Goal: Task Accomplishment & Management: Manage account settings

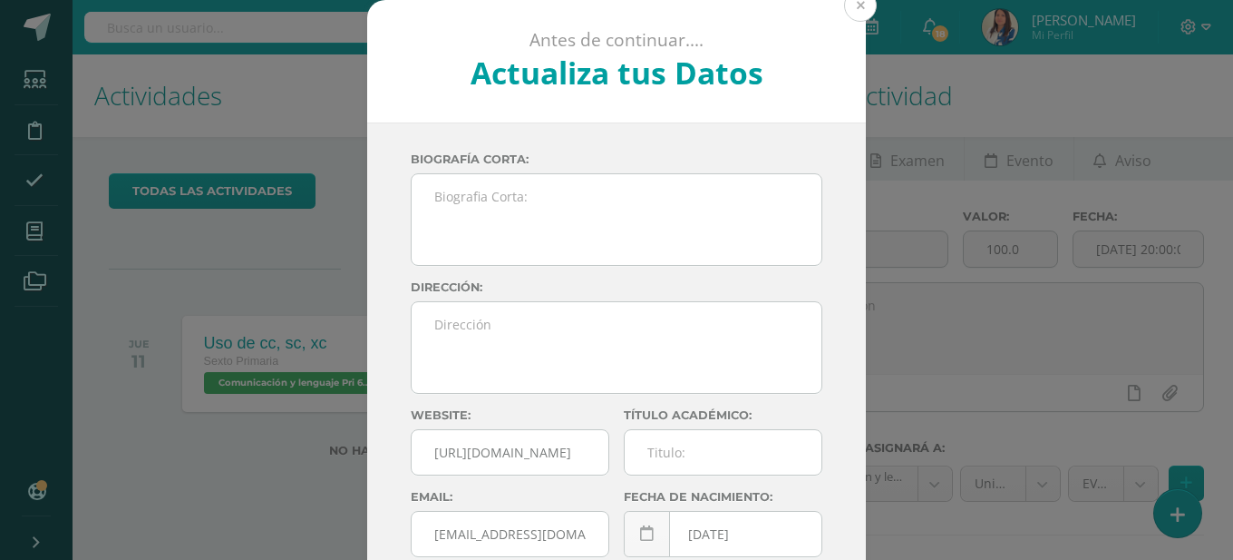
click at [852, 5] on button at bounding box center [860, 5] width 33 height 33
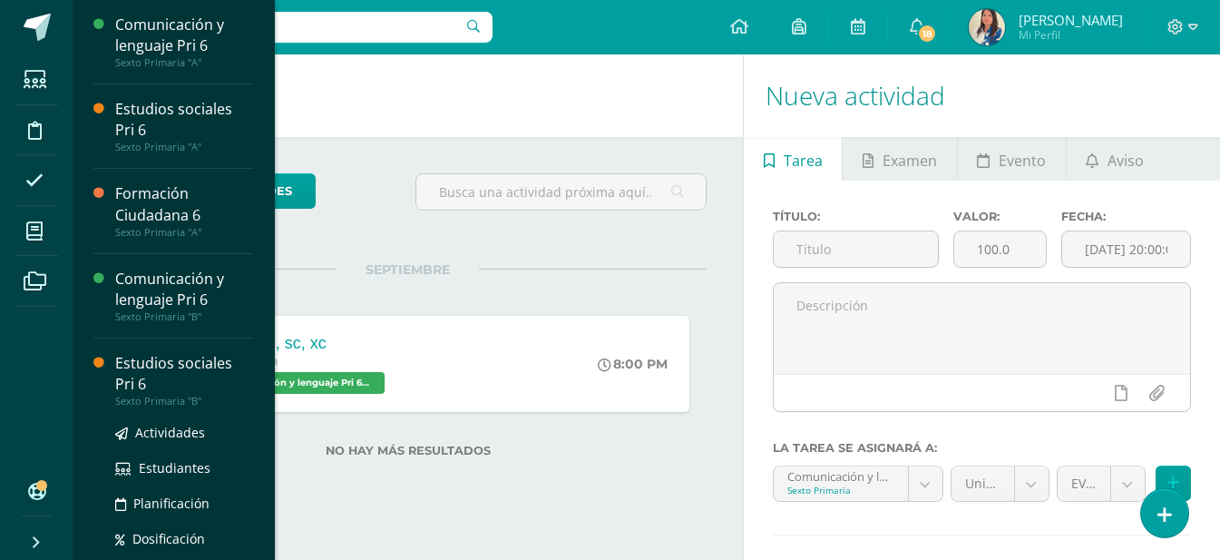
click at [162, 365] on div "Estudios sociales Pri 6" at bounding box center [184, 374] width 138 height 42
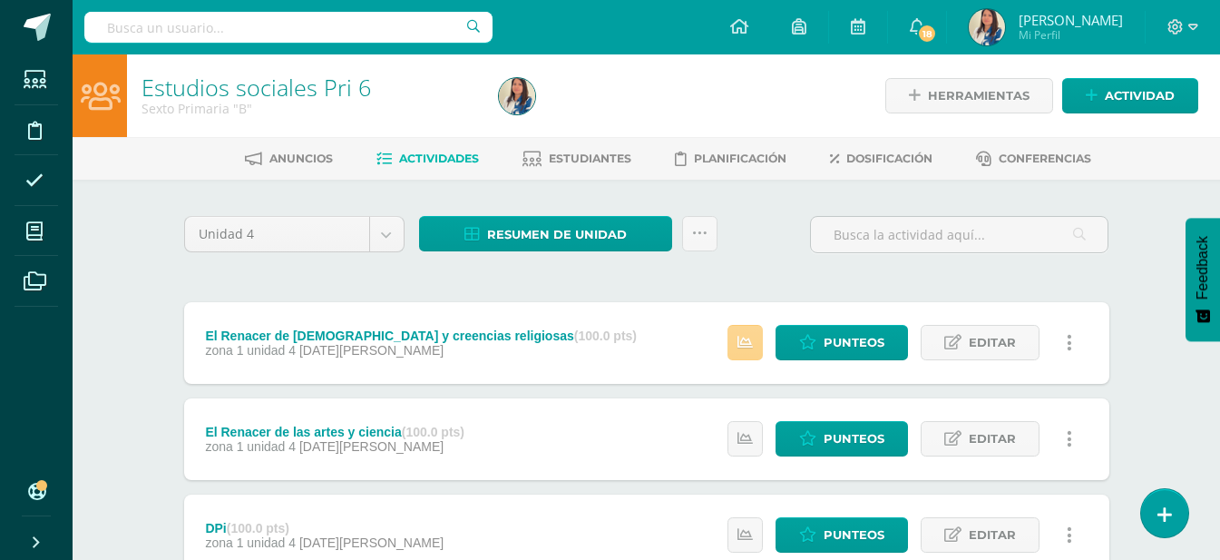
click at [748, 336] on icon at bounding box center [744, 342] width 15 height 15
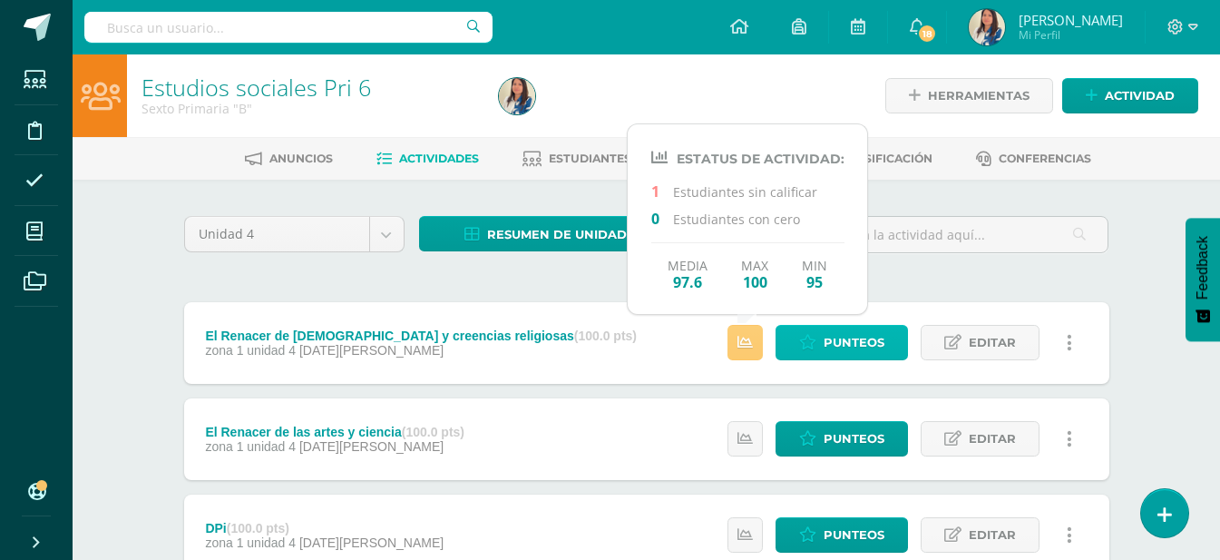
click at [876, 342] on span "Punteos" at bounding box center [853, 343] width 61 height 34
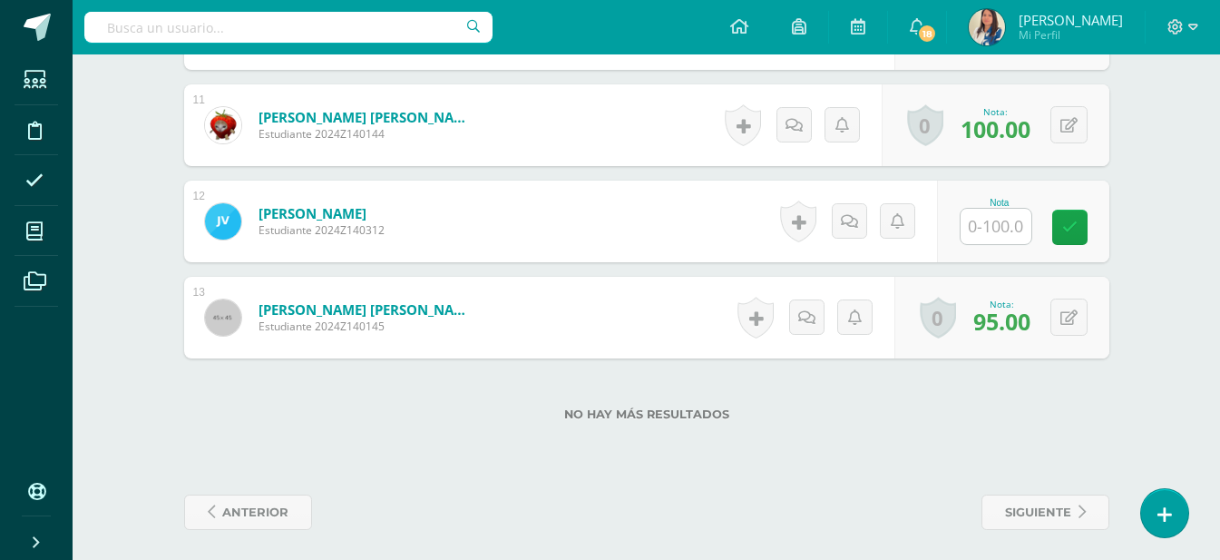
scroll to position [1621, 0]
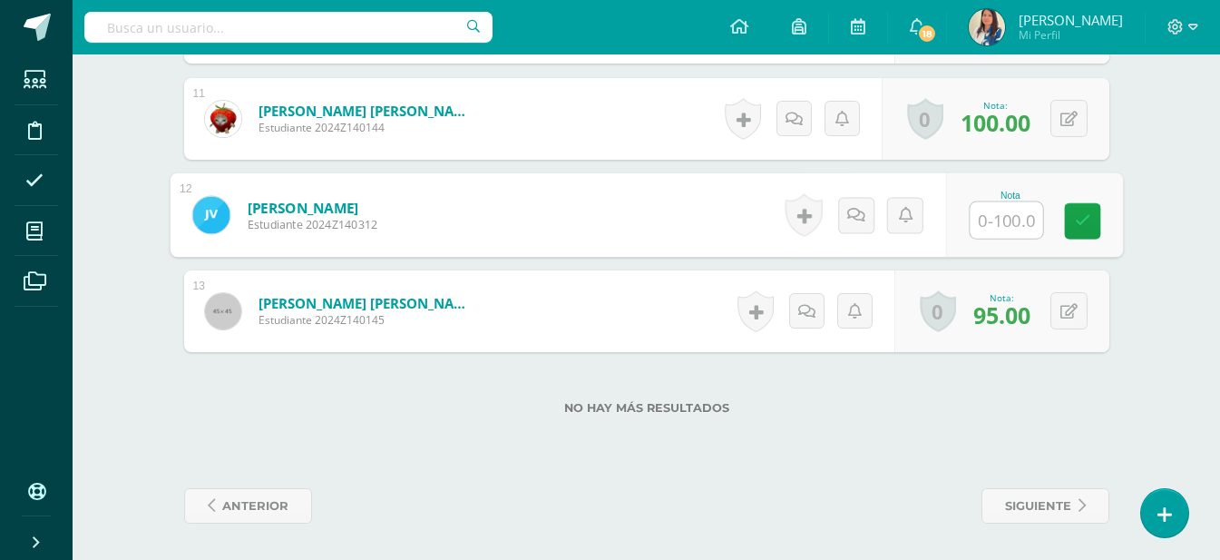
click at [1018, 211] on input "text" at bounding box center [1005, 220] width 73 height 36
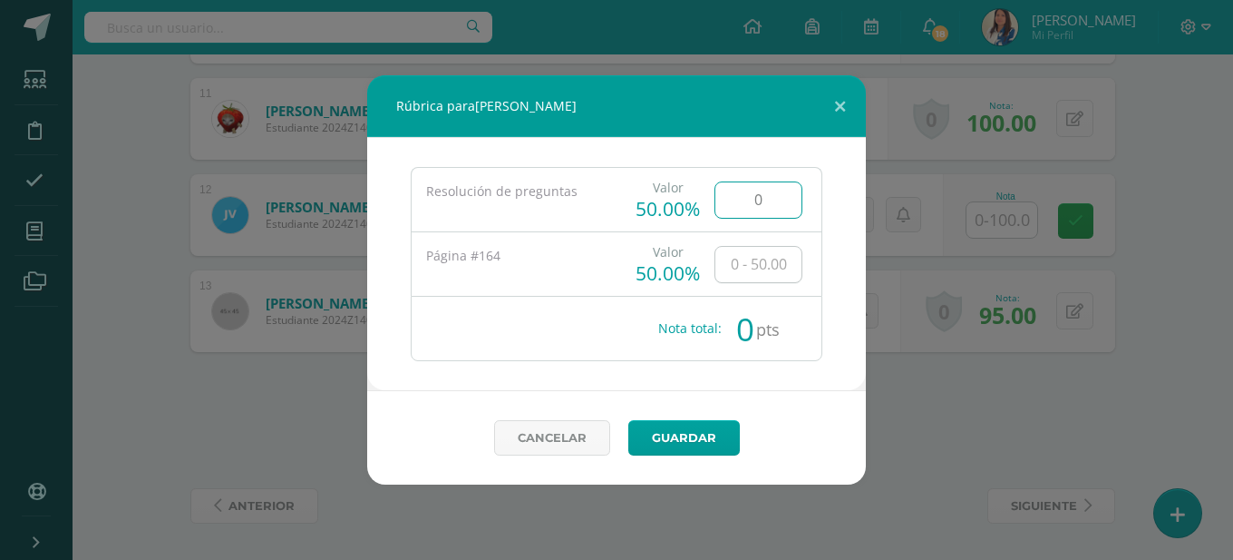
type input "0"
click at [663, 441] on link "Guardar" at bounding box center [684, 437] width 112 height 35
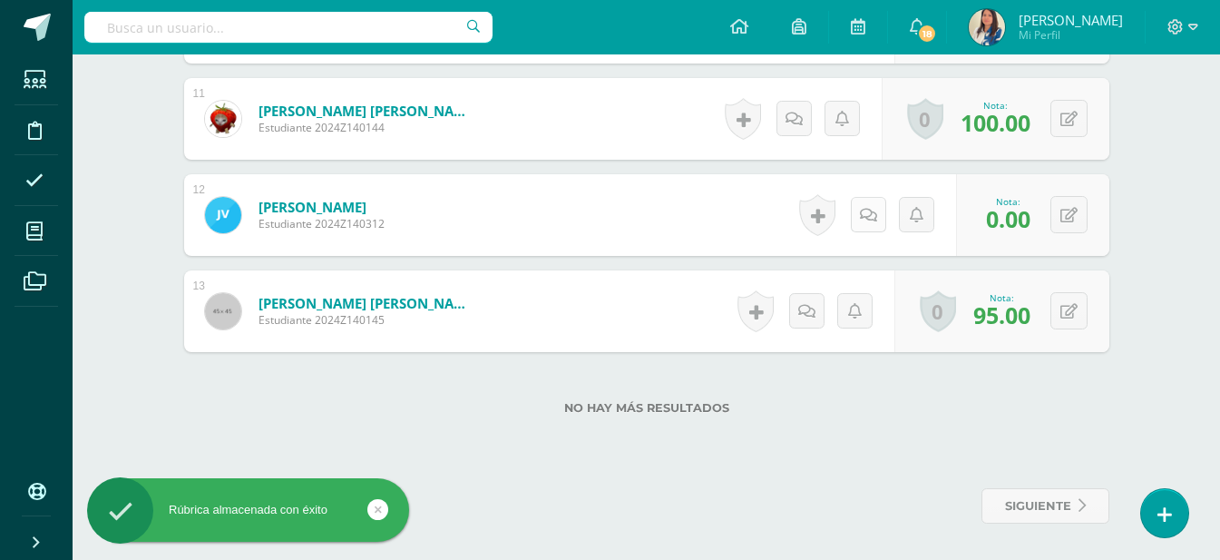
click at [852, 219] on div "Historial de actividad No hay historial para esta actividad Agregar Comentarios…" at bounding box center [874, 215] width 163 height 82
click at [877, 220] on icon at bounding box center [875, 214] width 18 height 15
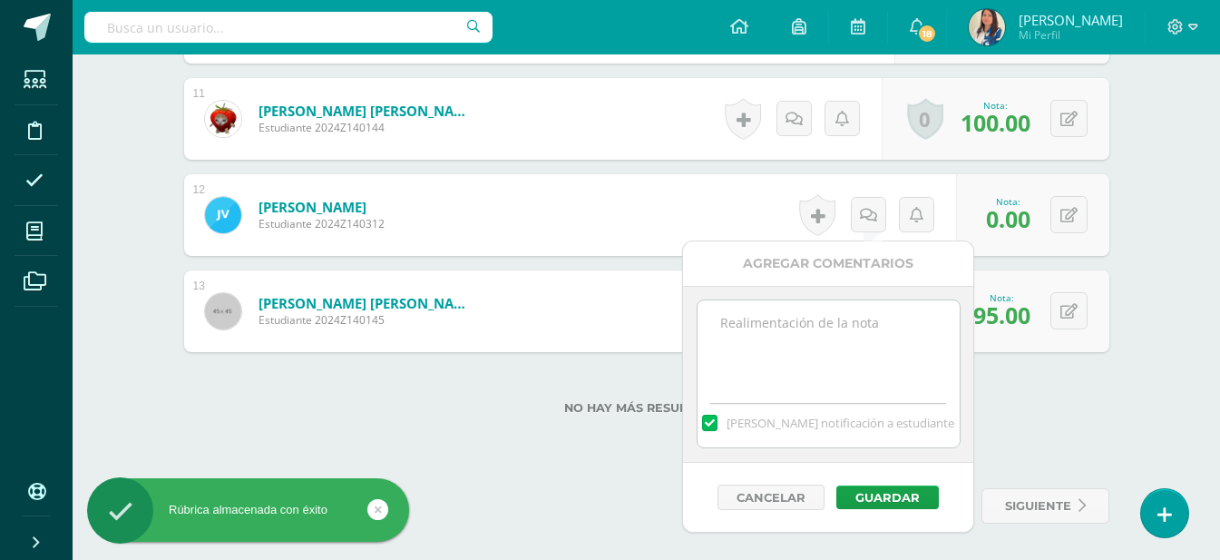
click at [842, 324] on textarea at bounding box center [828, 345] width 262 height 91
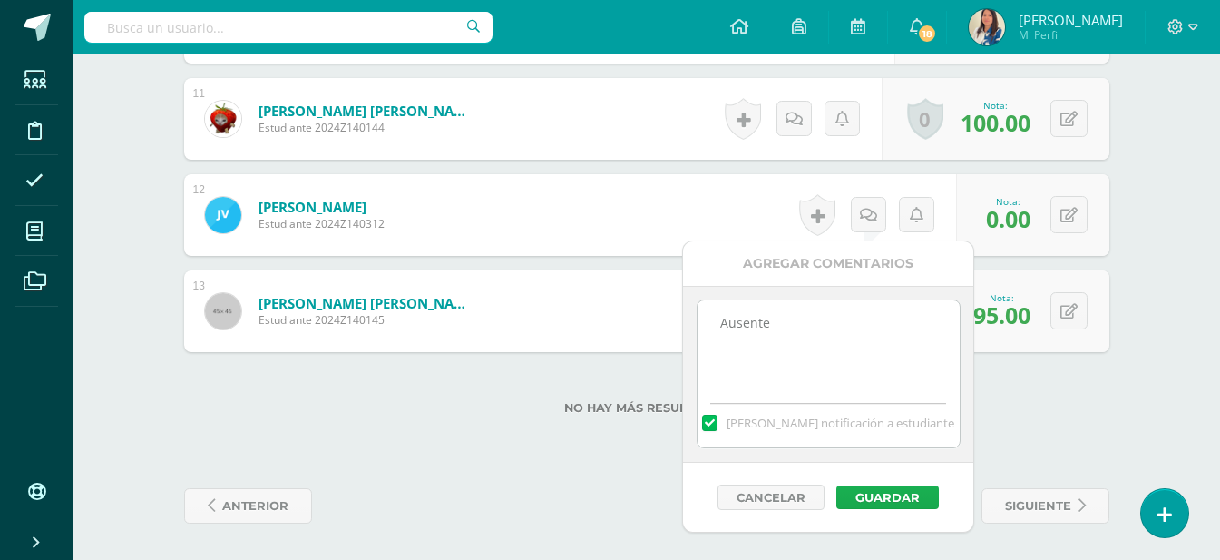
type textarea "Ausente"
click at [898, 501] on button "Guardar" at bounding box center [887, 497] width 102 height 24
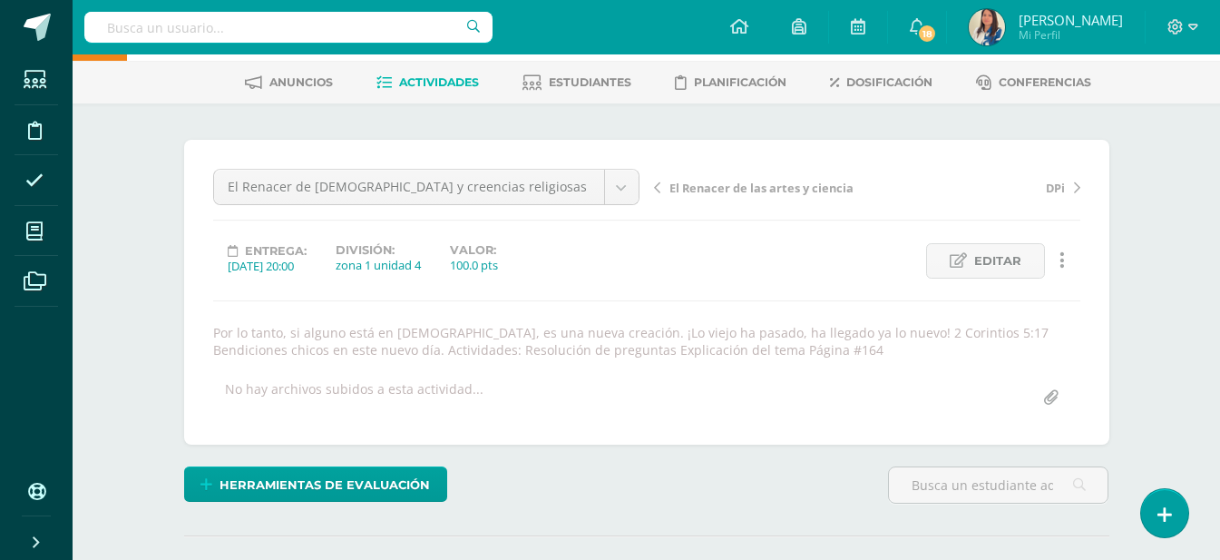
scroll to position [0, 0]
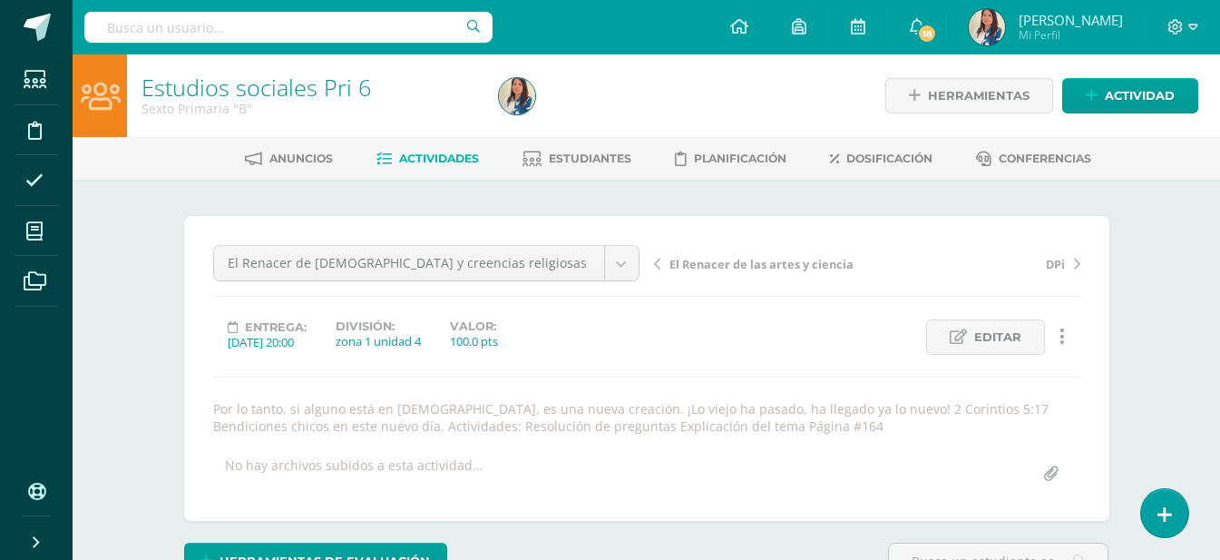
click at [443, 157] on span "Actividades" at bounding box center [439, 158] width 80 height 14
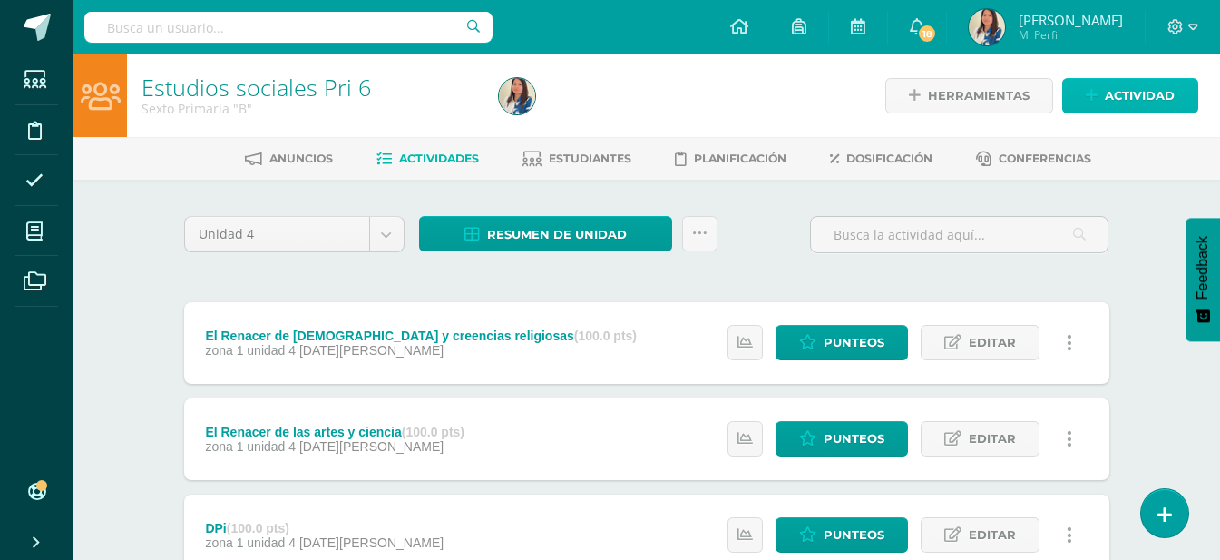
click at [1144, 84] on span "Actividad" at bounding box center [1140, 96] width 70 height 34
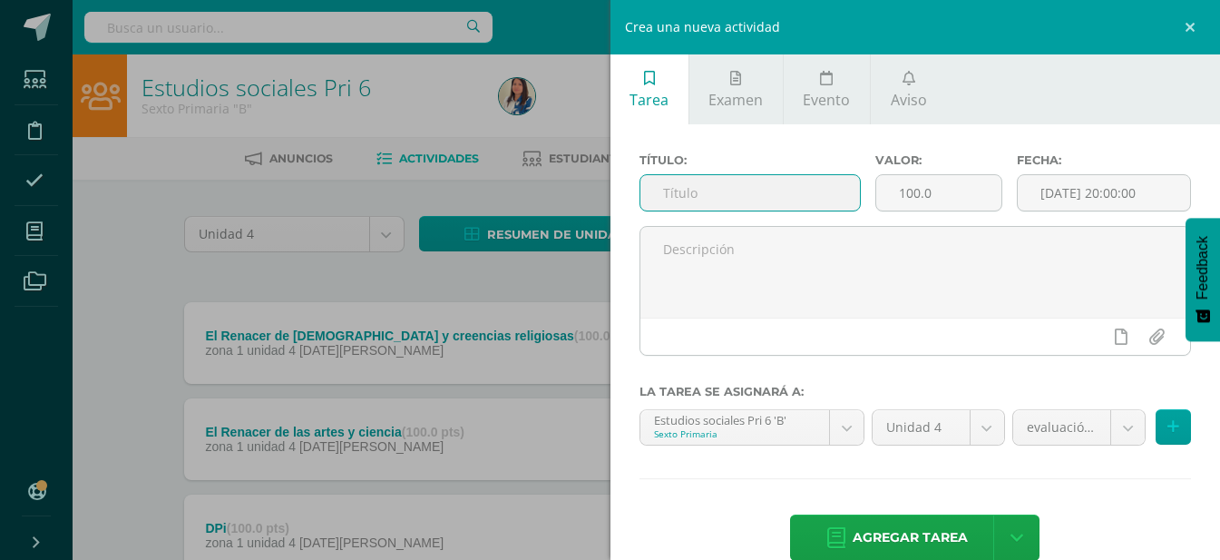
click at [693, 196] on input "text" at bounding box center [749, 192] width 219 height 35
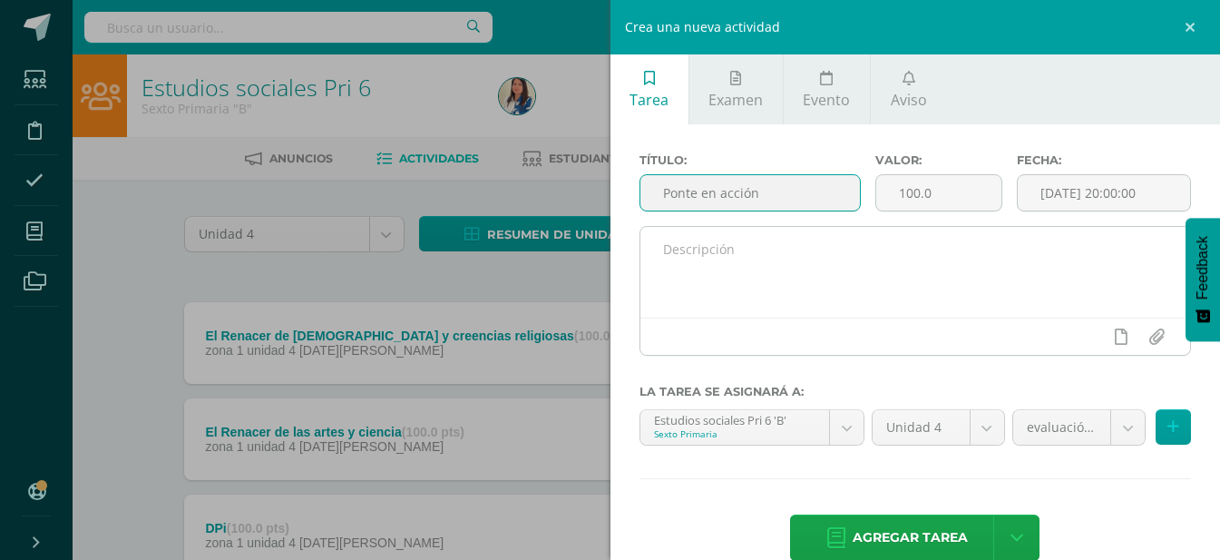
type input "Ponte en acción"
click at [725, 268] on textarea at bounding box center [915, 272] width 550 height 91
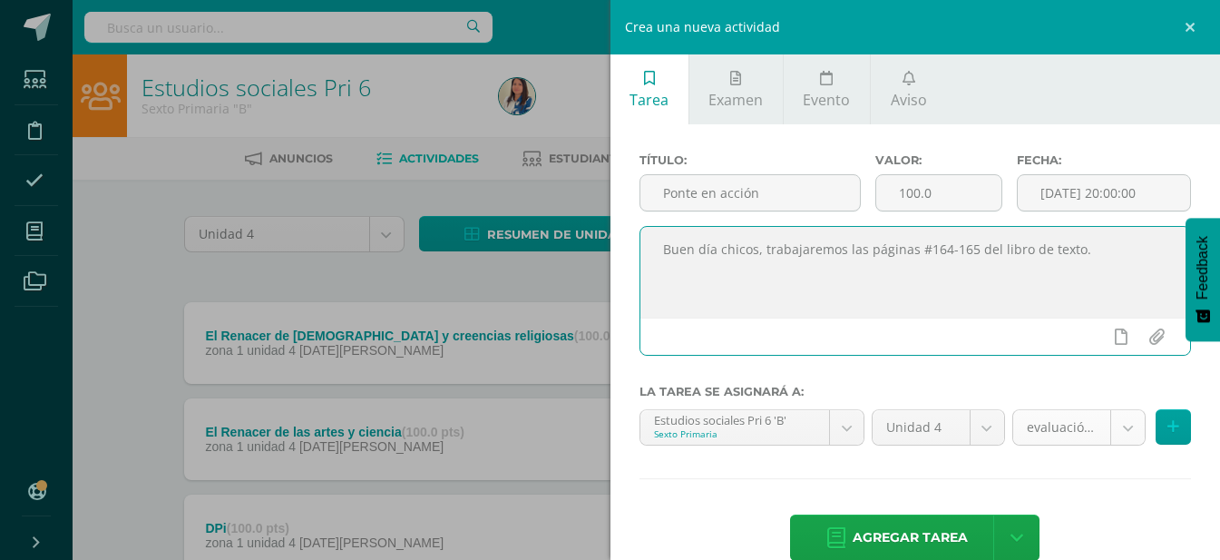
type textarea "Buen día chicos, trabajaremos las páginas #164-165 del libro de texto."
click at [1119, 424] on body "Estudiantes Disciplina Asistencia Mis cursos Archivos Soporte Ayuda Reportar un…" at bounding box center [610, 492] width 1220 height 985
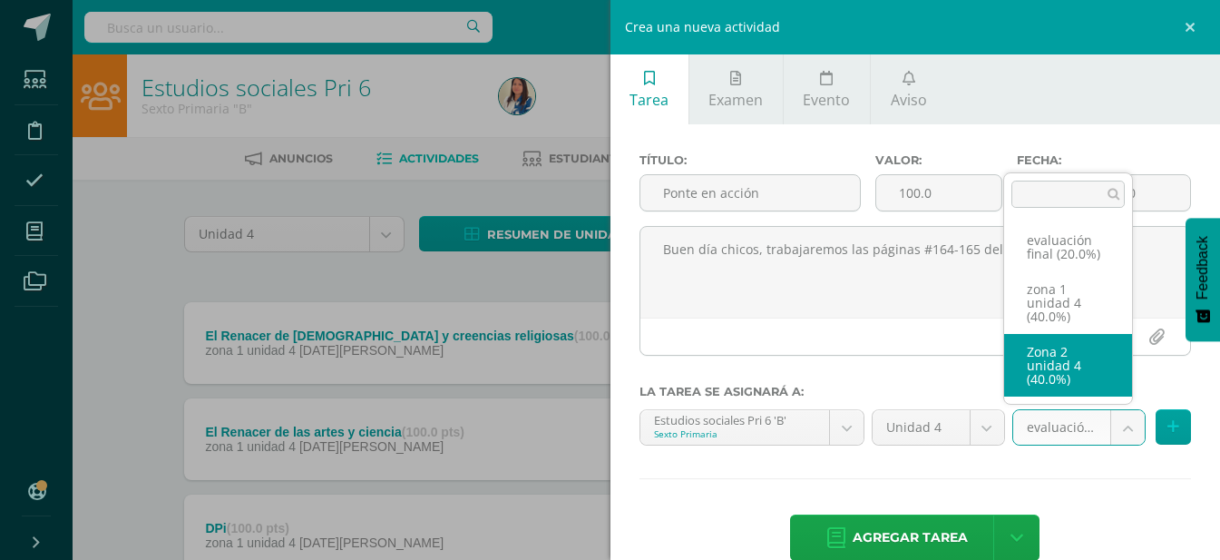
select select "30721"
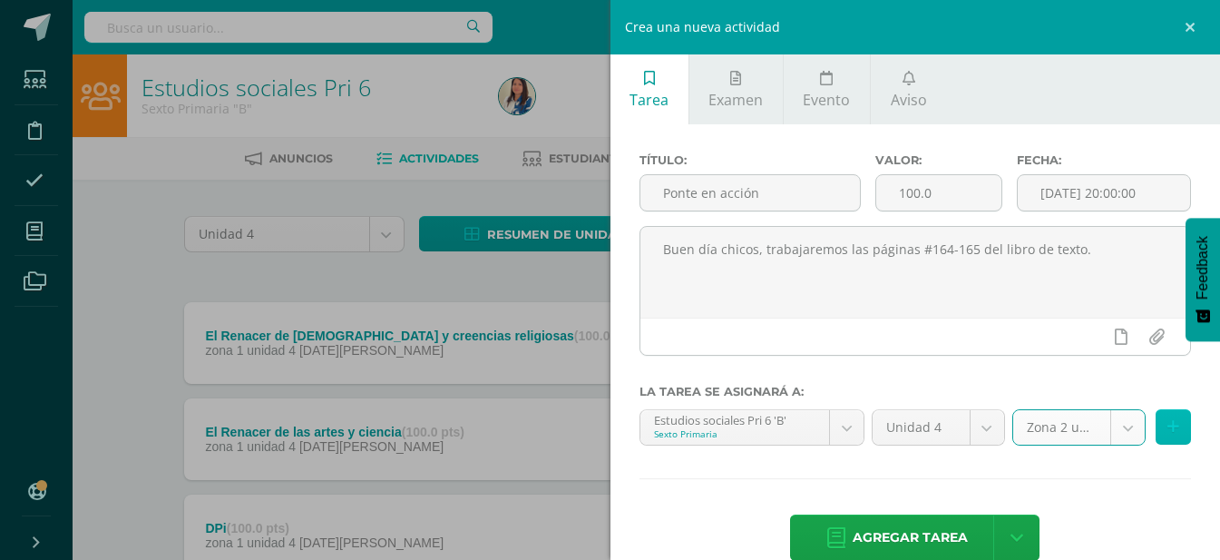
click at [1169, 417] on button at bounding box center [1172, 426] width 35 height 35
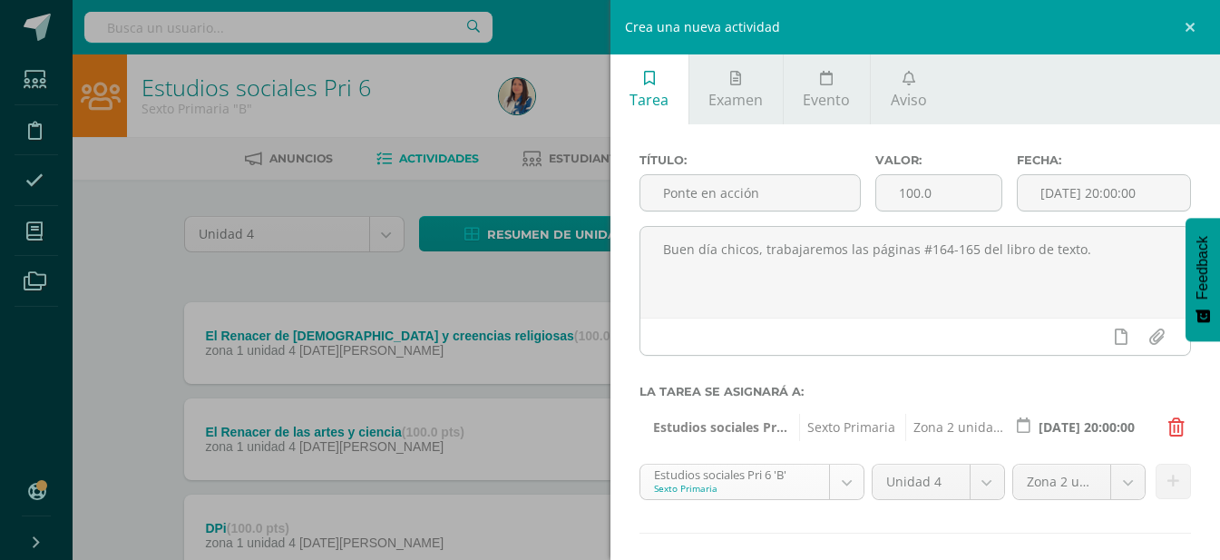
click at [836, 469] on body "Estudiantes Disciplina Asistencia Mis cursos Archivos Soporte Ayuda Reportar un…" at bounding box center [610, 492] width 1220 height 985
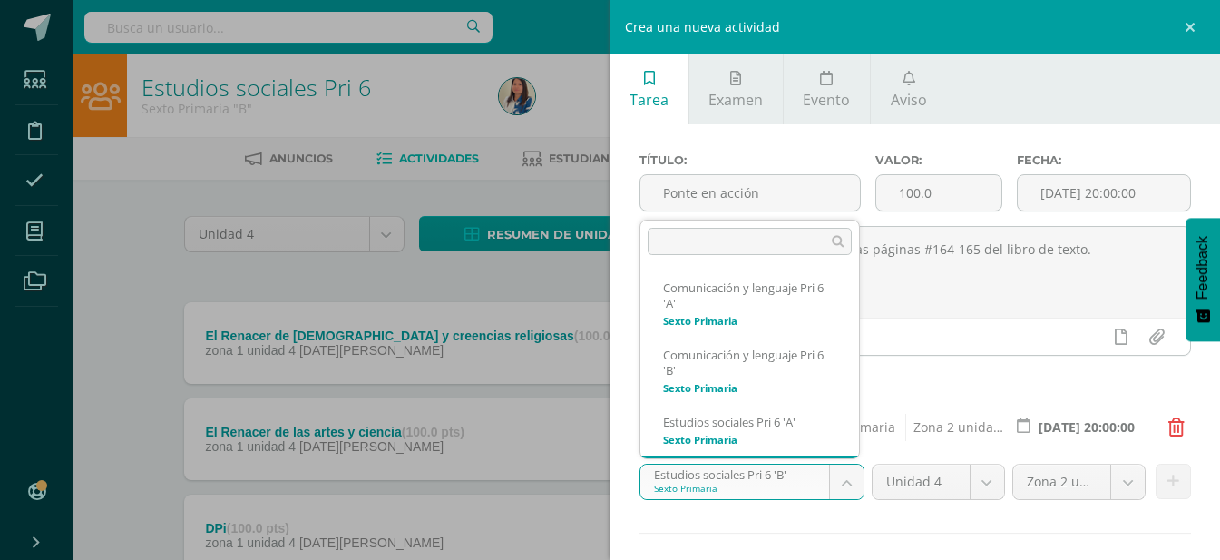
scroll to position [49, 0]
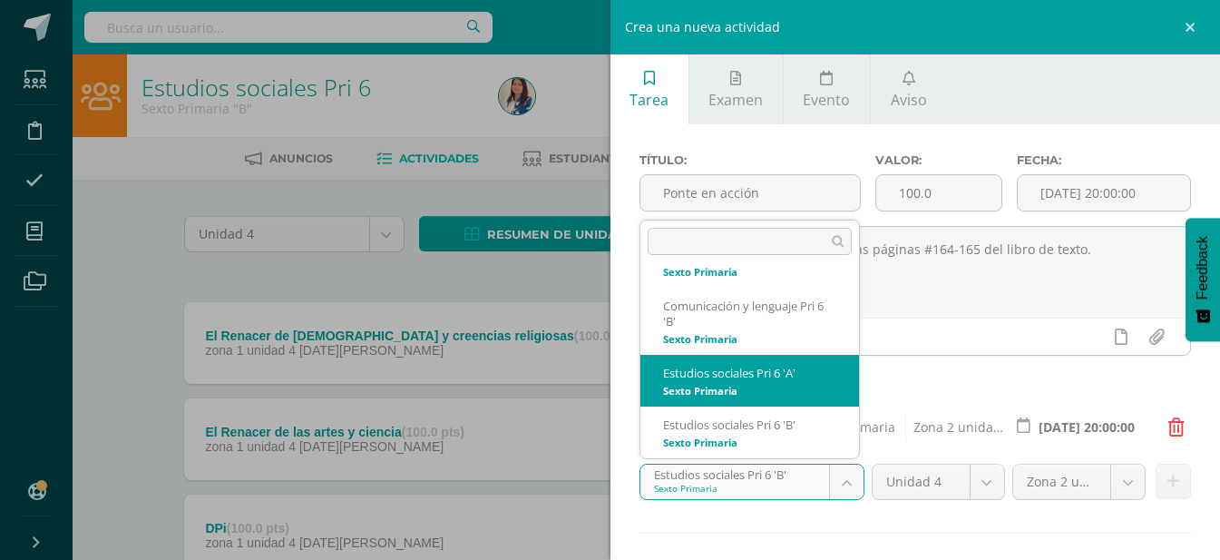
select select "20050"
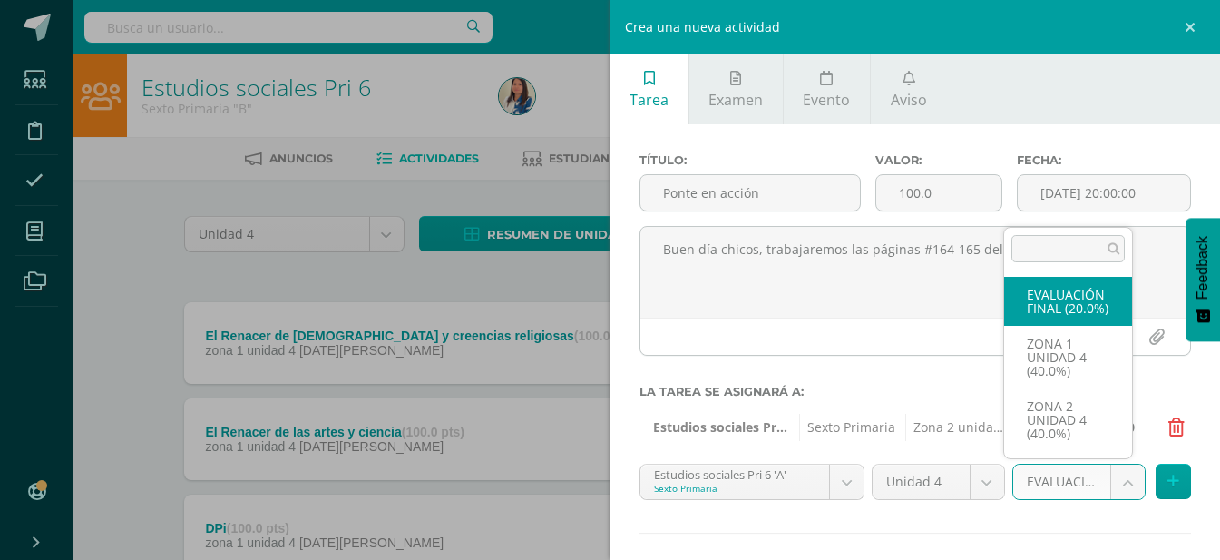
click at [1117, 484] on body "Estudiantes Disciplina Asistencia Mis cursos Archivos Soporte Ayuda Reportar un…" at bounding box center [610, 492] width 1220 height 985
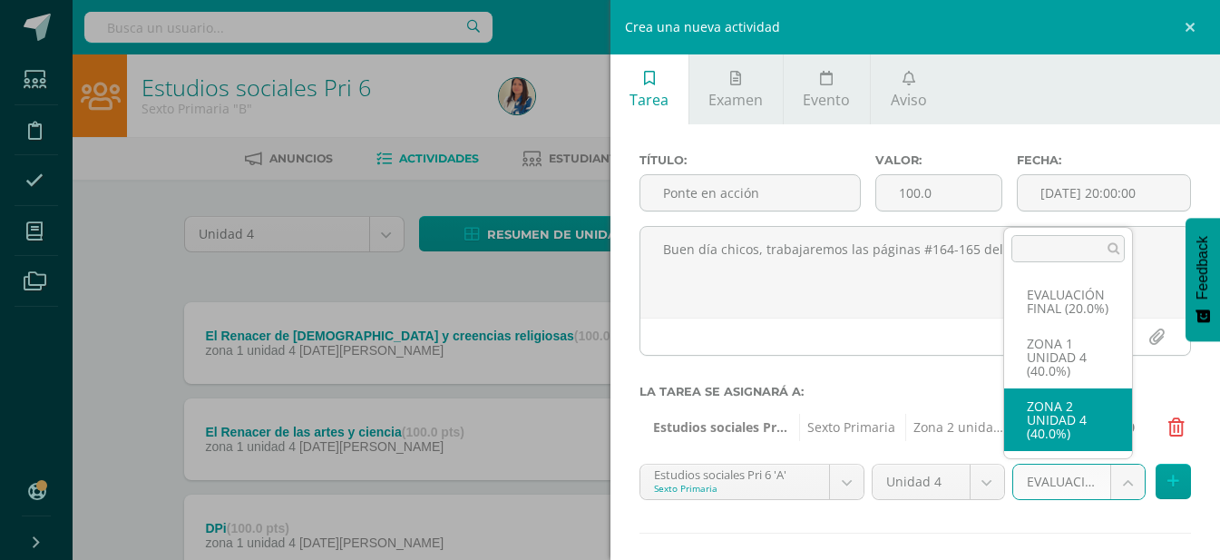
select select "30712"
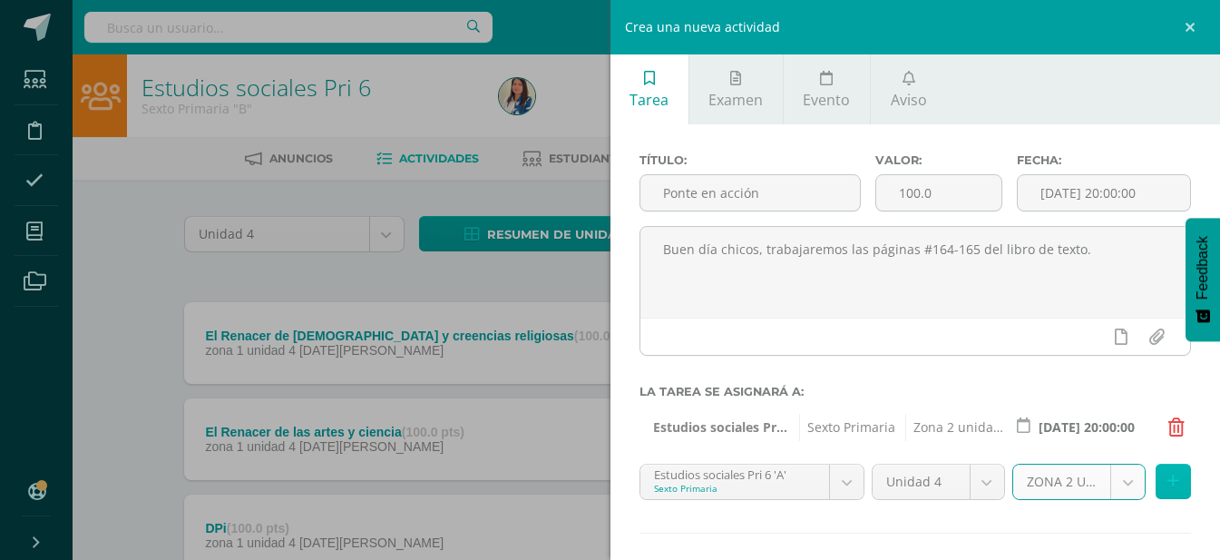
click at [1167, 479] on icon at bounding box center [1173, 480] width 12 height 15
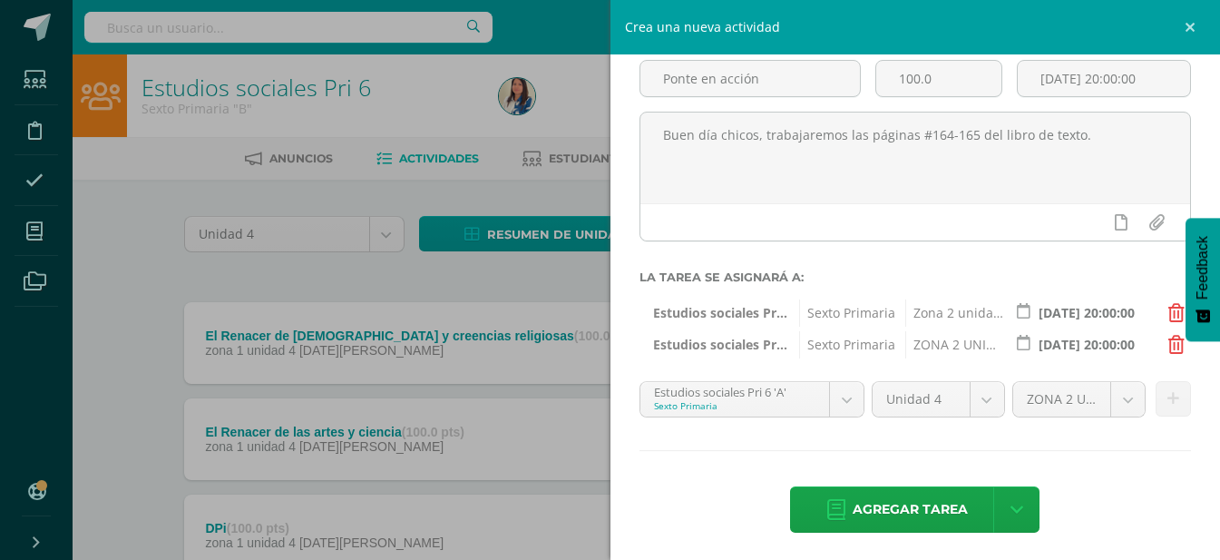
scroll to position [120, 0]
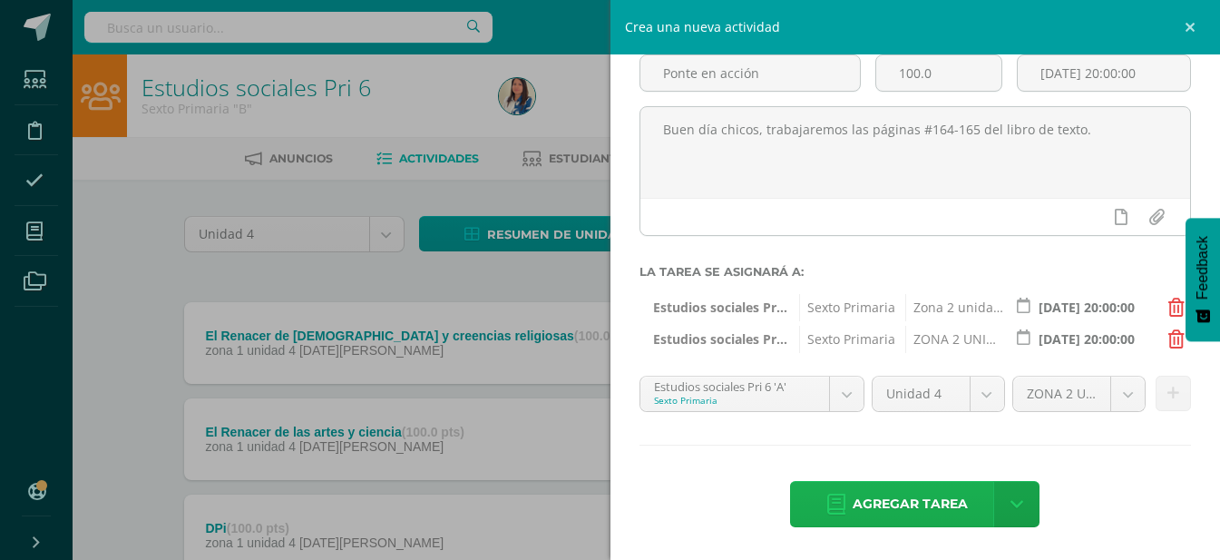
click at [945, 509] on span "Agregar tarea" at bounding box center [909, 504] width 115 height 44
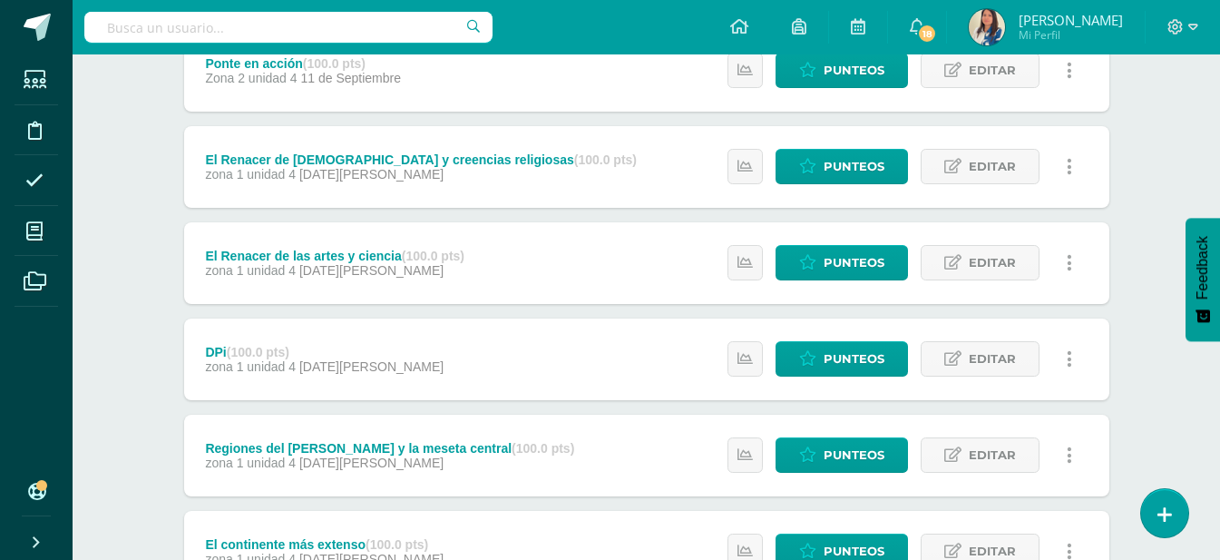
scroll to position [181, 0]
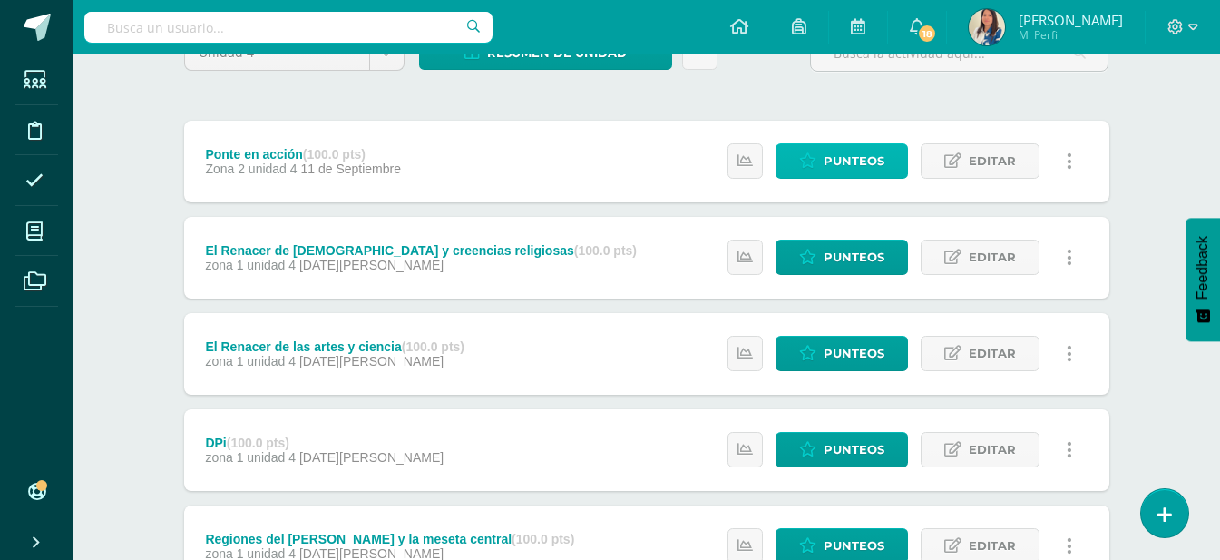
click at [820, 156] on link "Punteos" at bounding box center [841, 160] width 132 height 35
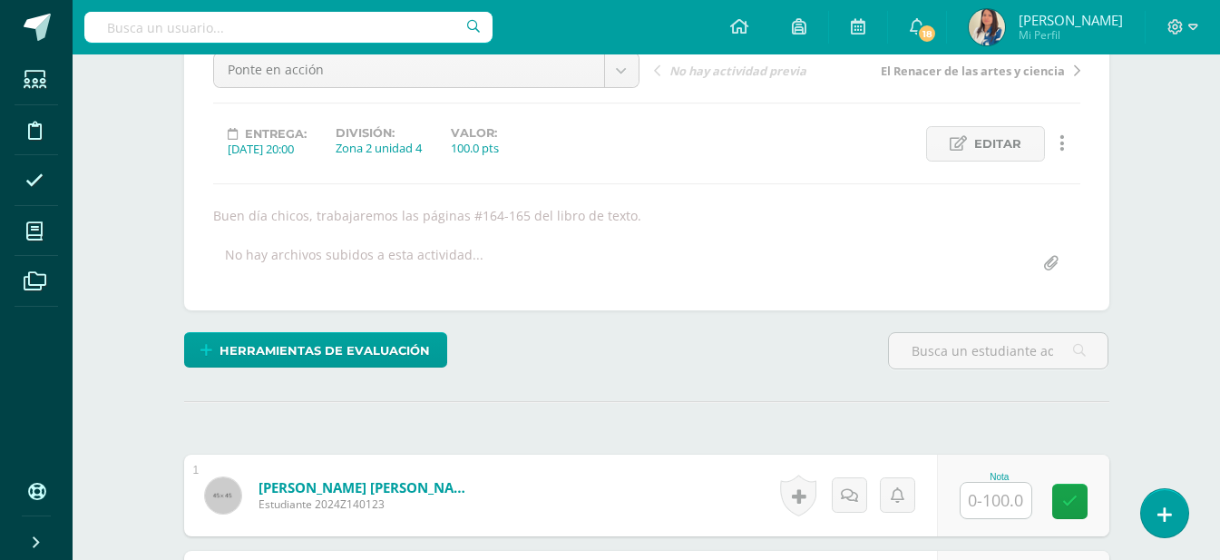
scroll to position [375, 0]
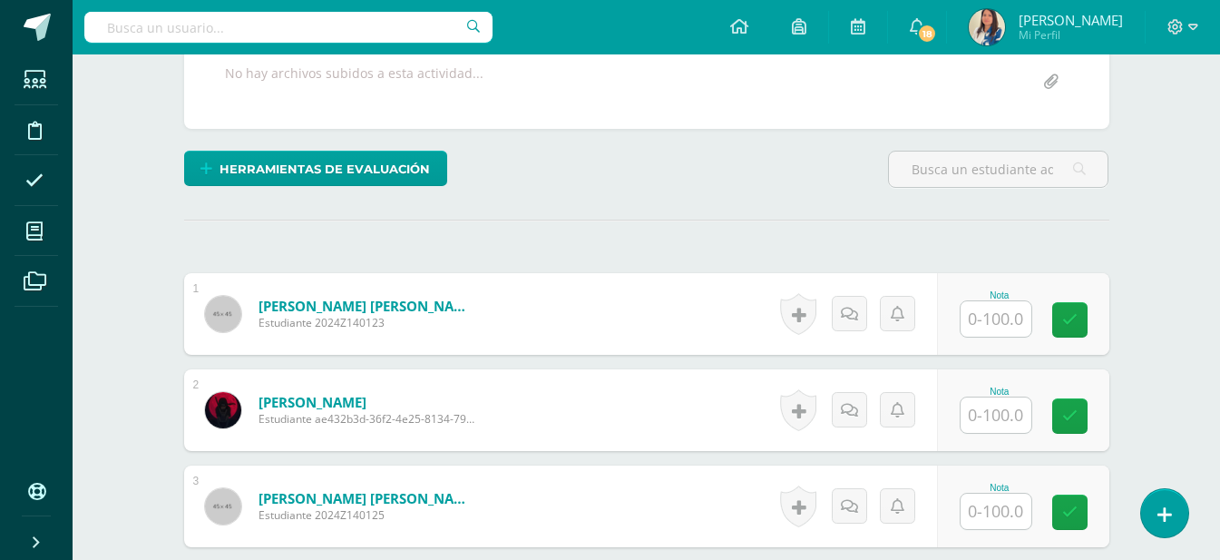
click at [1017, 327] on input "text" at bounding box center [995, 318] width 71 height 35
type input "98"
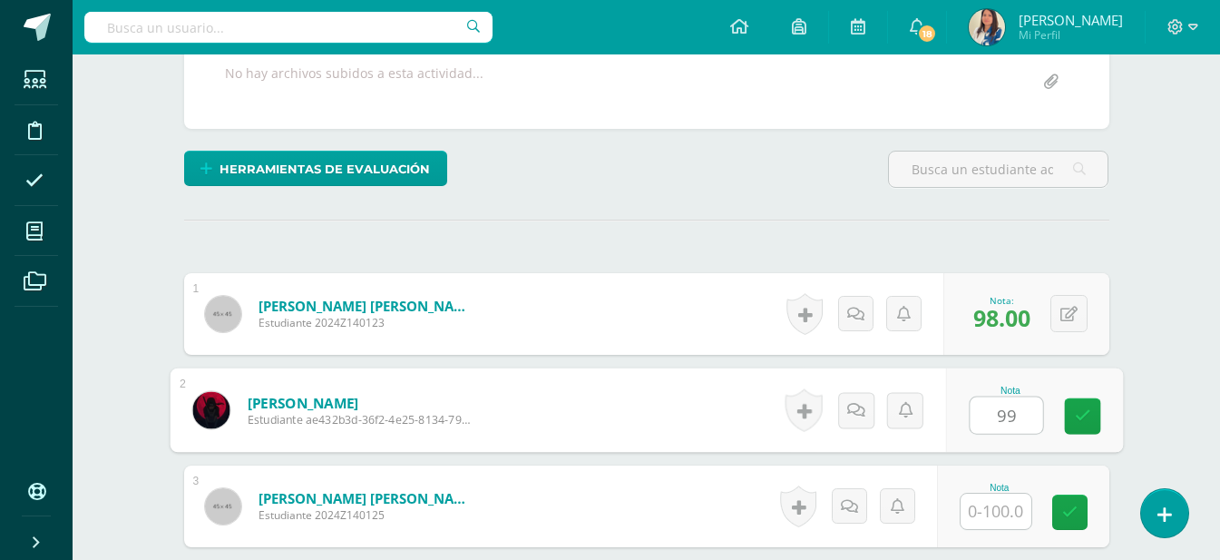
type input "99"
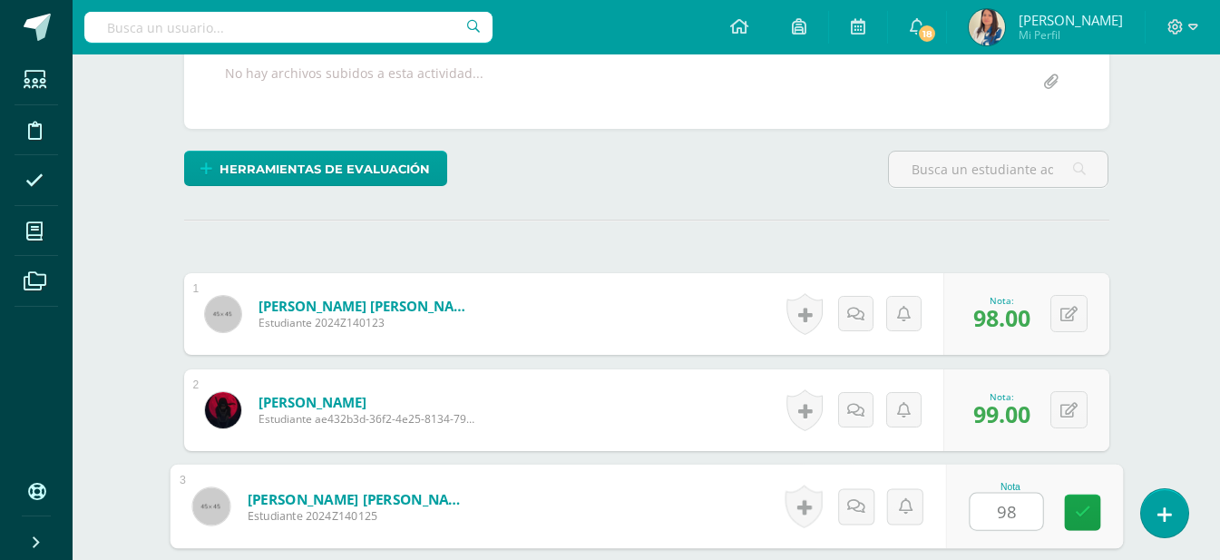
type input "98"
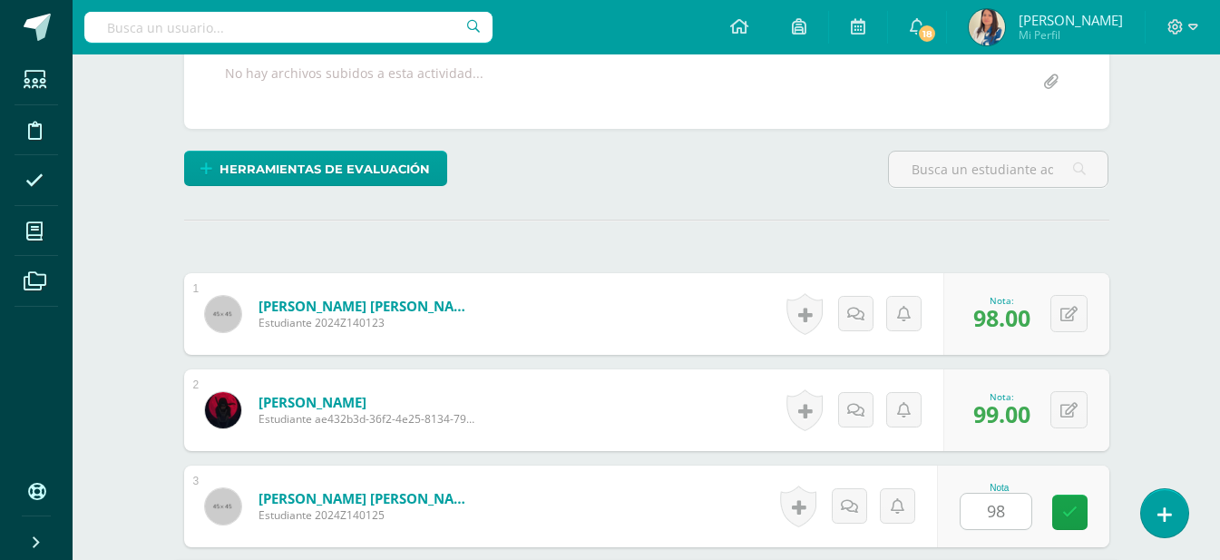
scroll to position [702, 0]
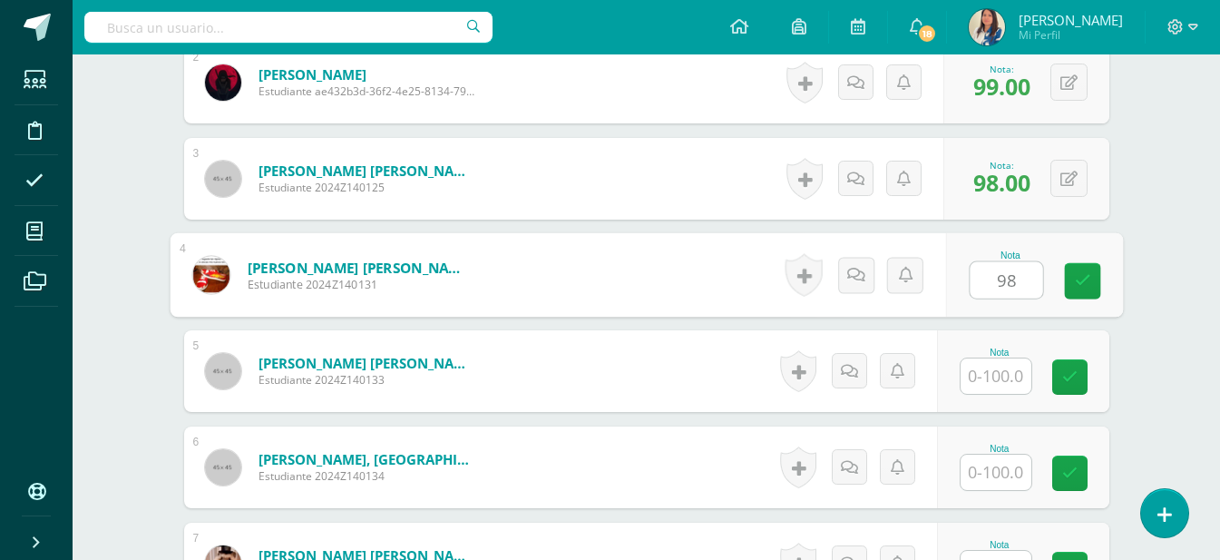
type input "98"
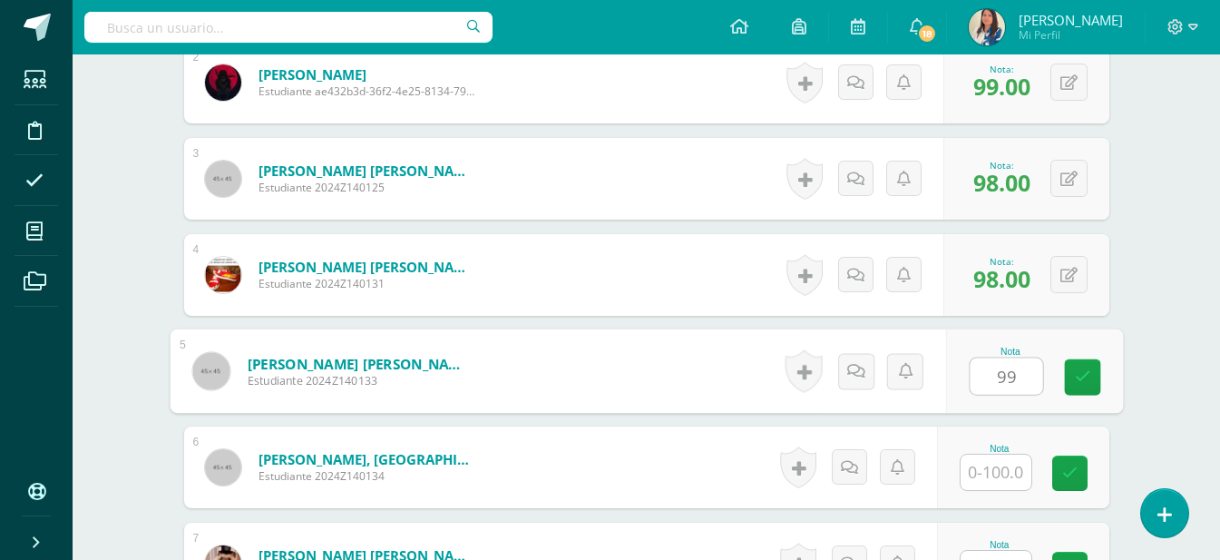
type input "99"
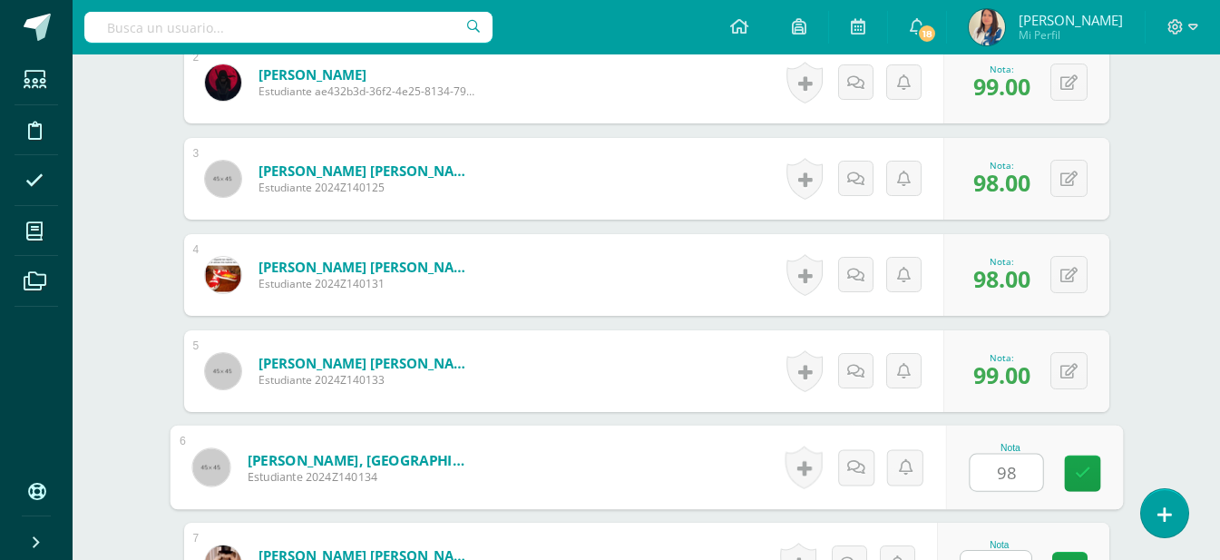
type input "98"
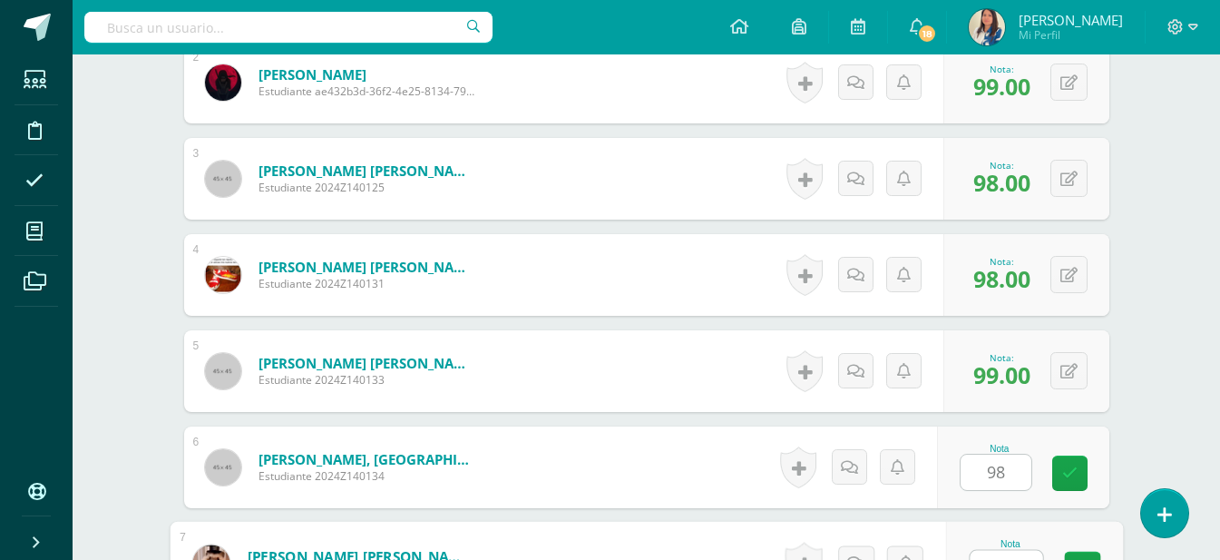
scroll to position [728, 0]
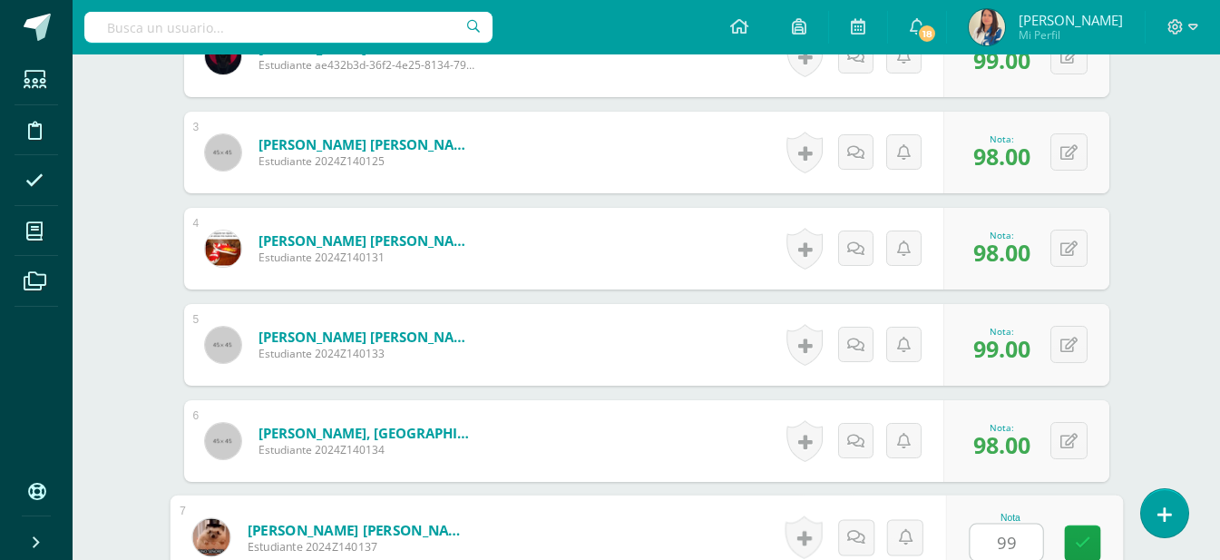
type input "99"
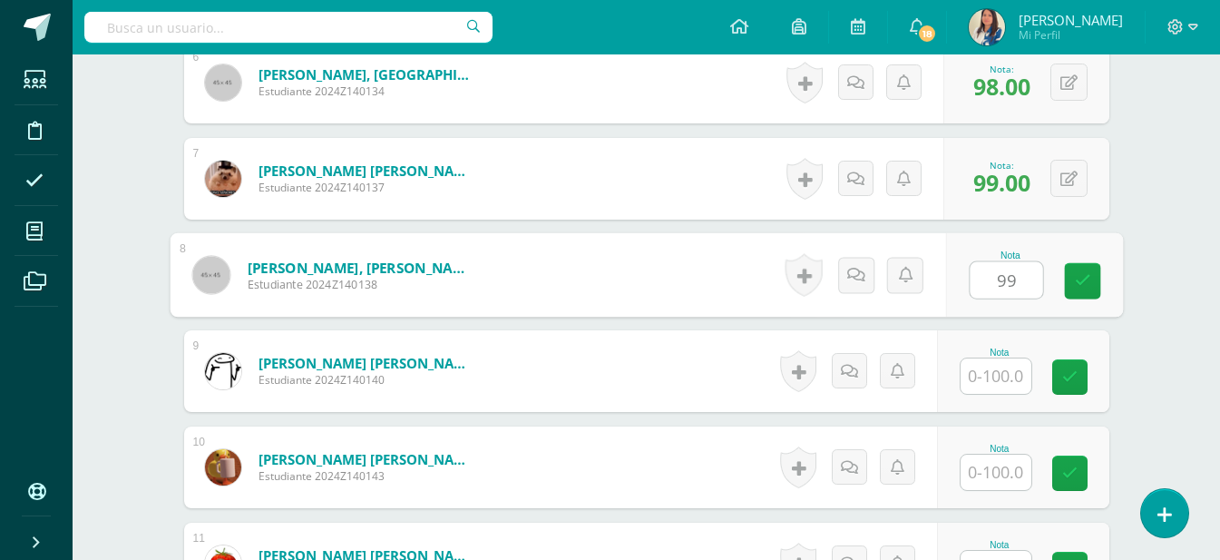
type input "99"
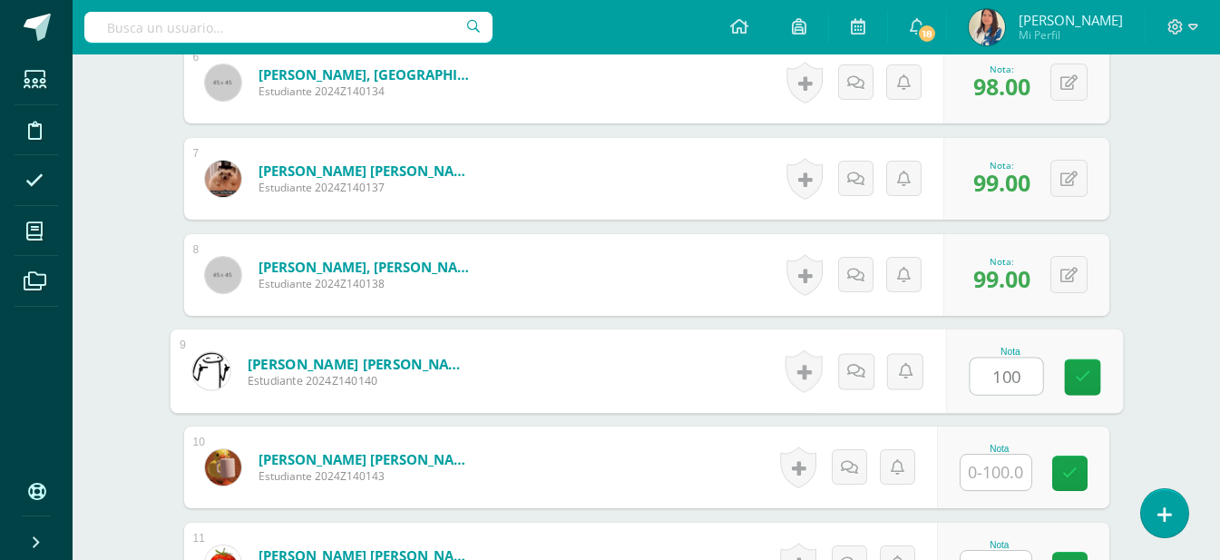
type input "100"
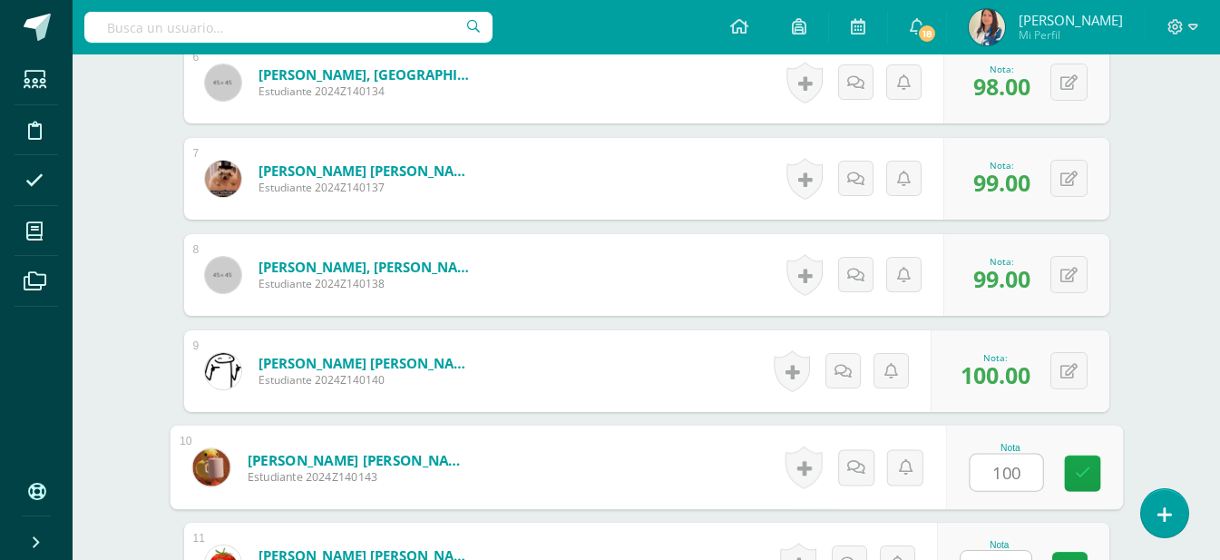
type input "100"
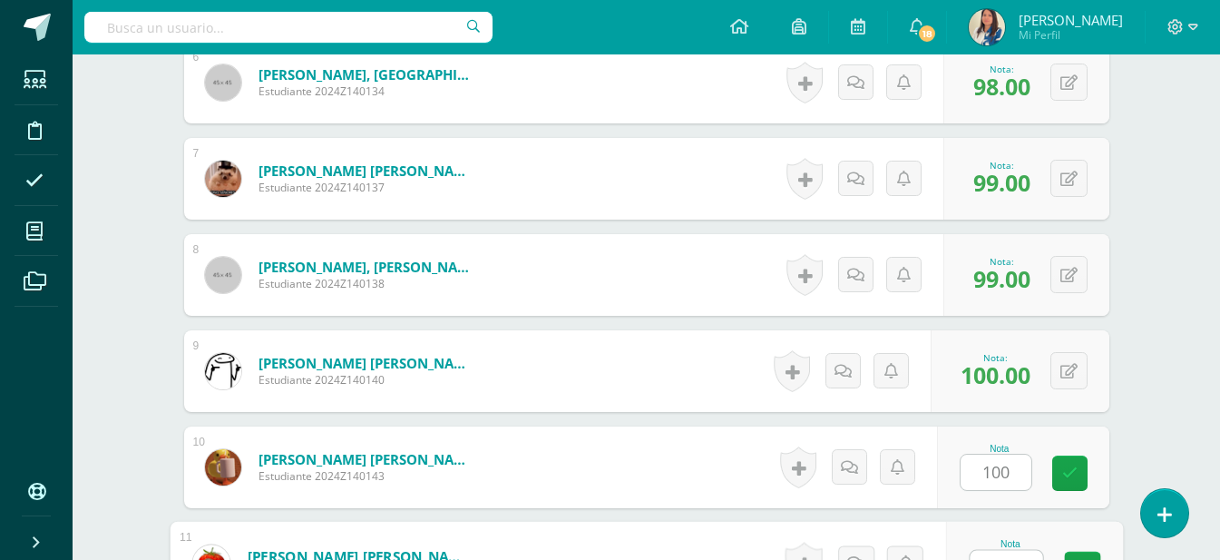
scroll to position [1113, 0]
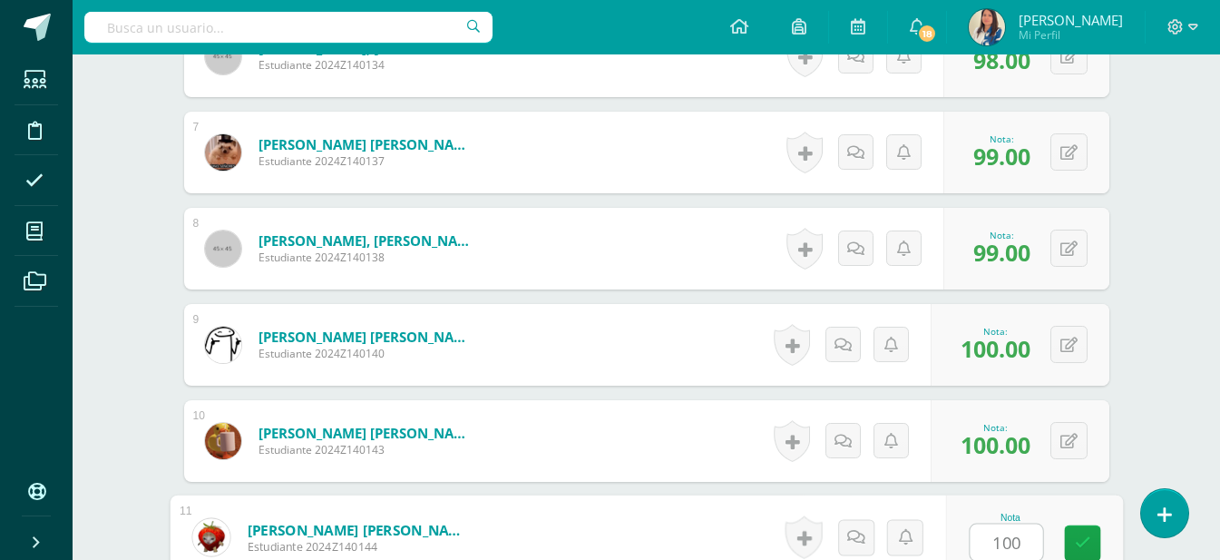
type input "100"
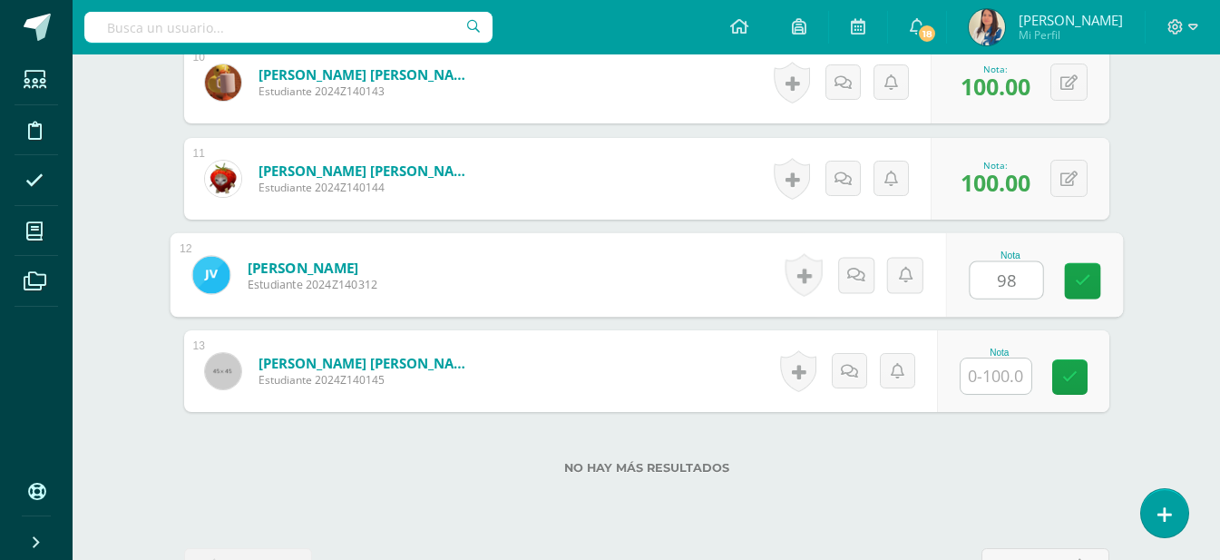
type input "98"
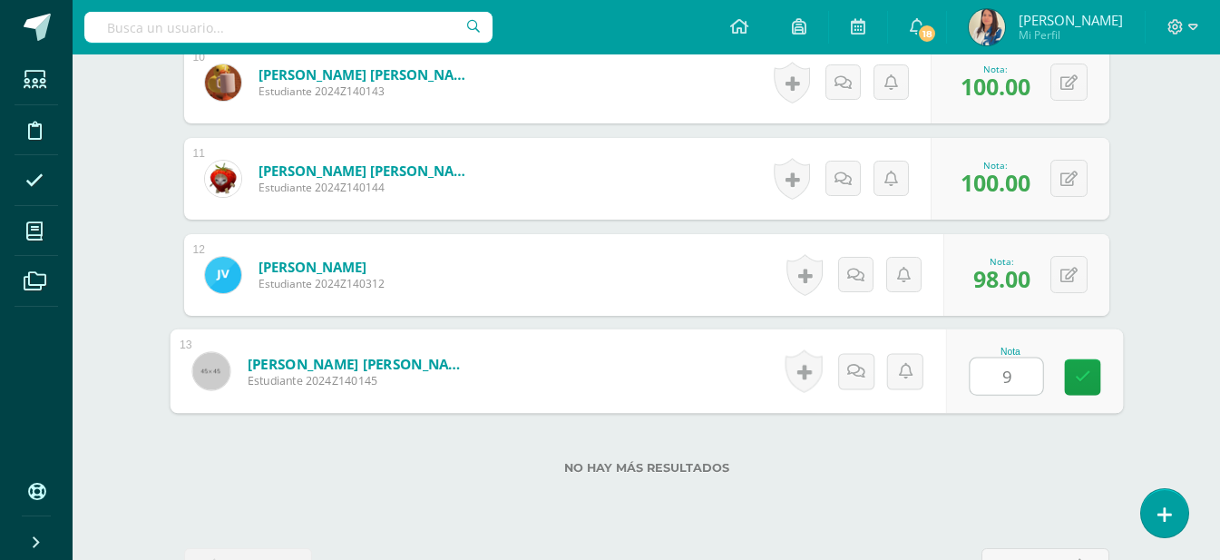
type input "99"
click at [1086, 393] on link at bounding box center [1082, 377] width 36 height 36
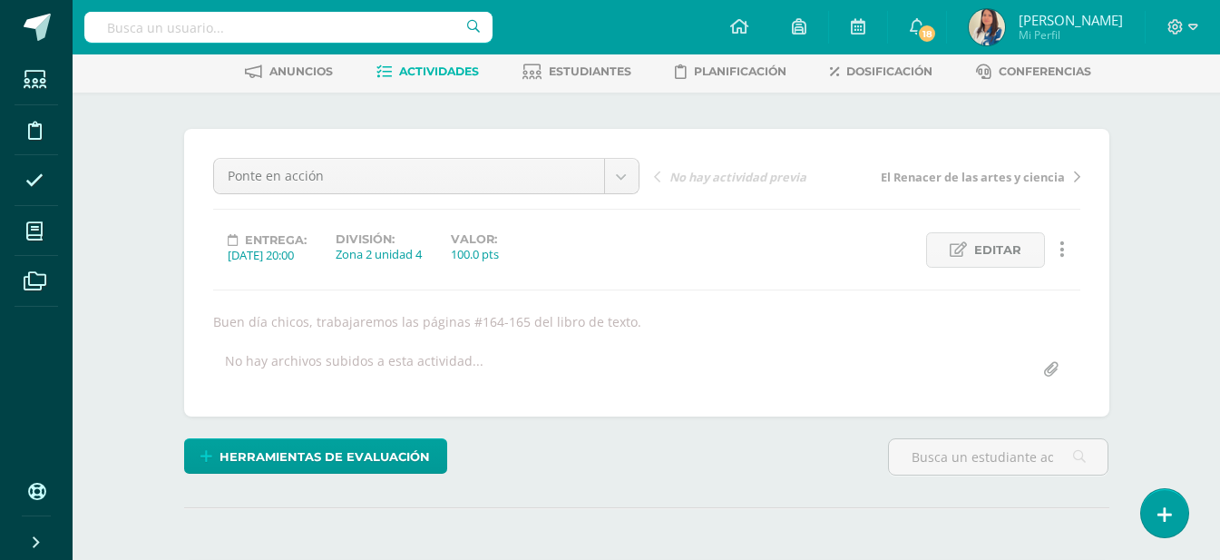
scroll to position [0, 0]
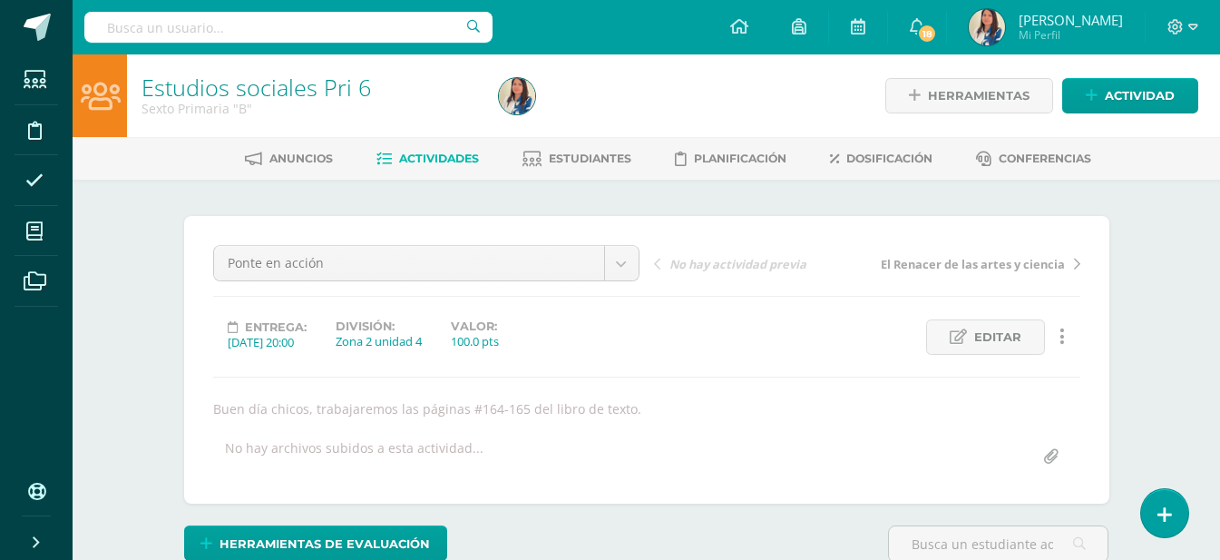
click at [451, 163] on span "Actividades" at bounding box center [439, 158] width 80 height 14
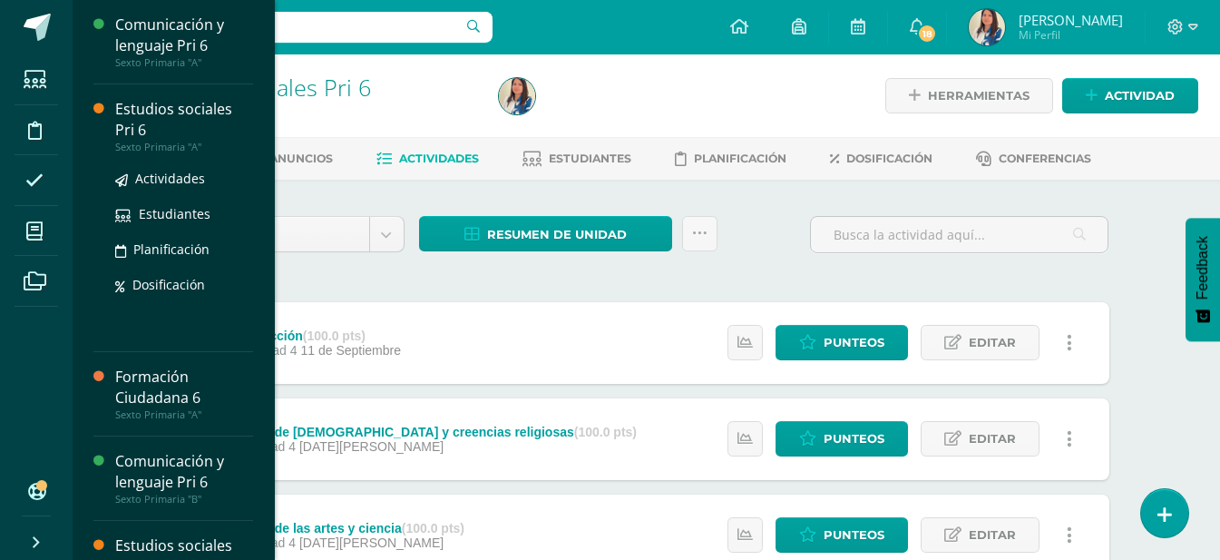
click at [170, 114] on div "Estudios sociales Pri 6" at bounding box center [184, 120] width 138 height 42
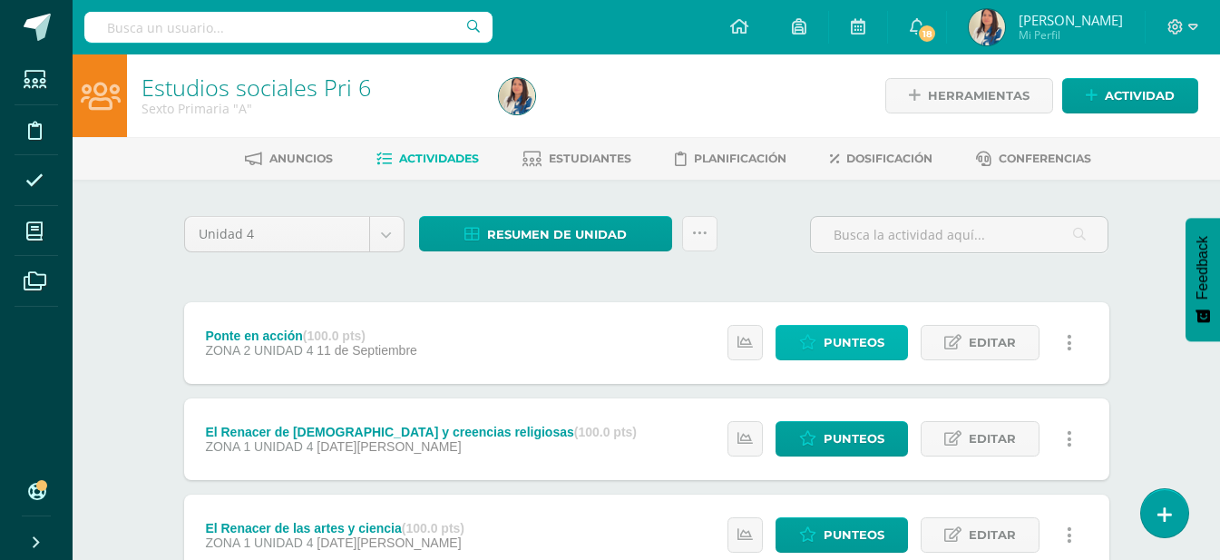
click at [816, 340] on icon at bounding box center [807, 342] width 17 height 15
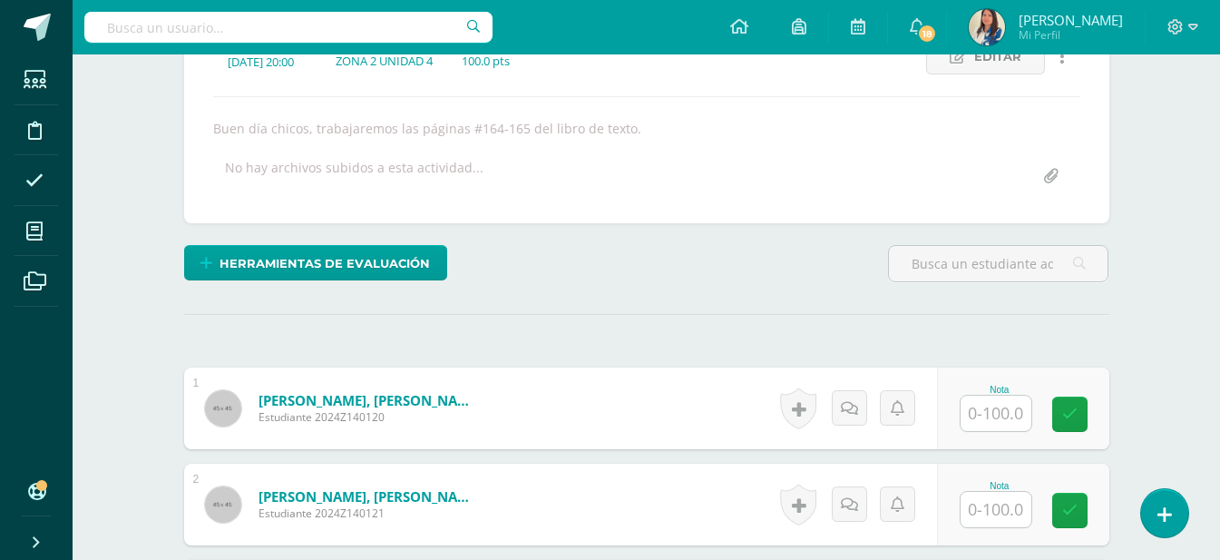
scroll to position [375, 0]
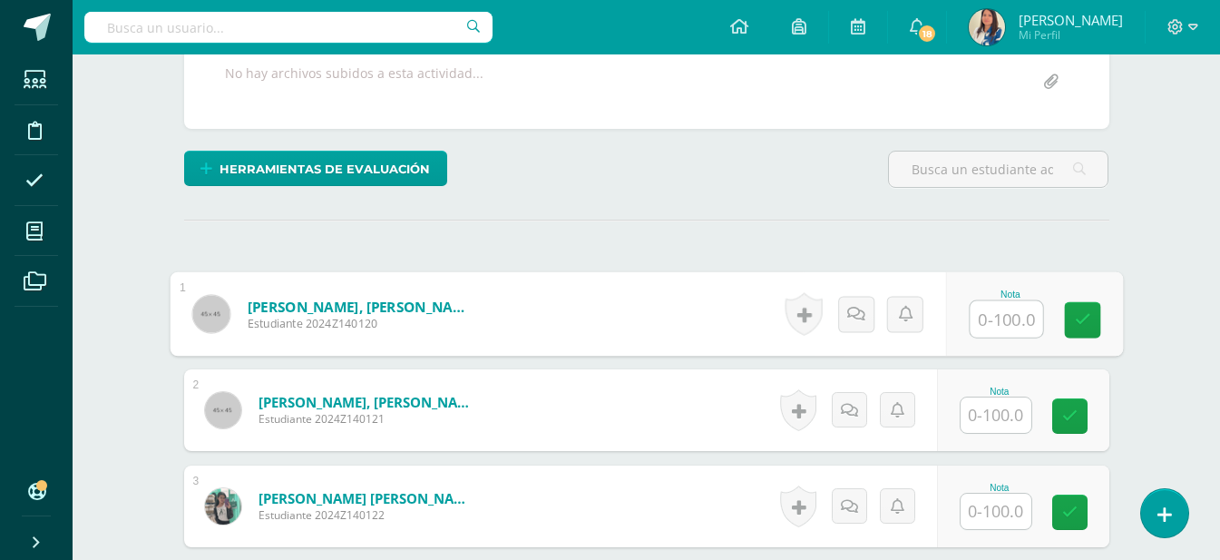
click at [993, 312] on input "text" at bounding box center [1005, 319] width 73 height 36
type input "98"
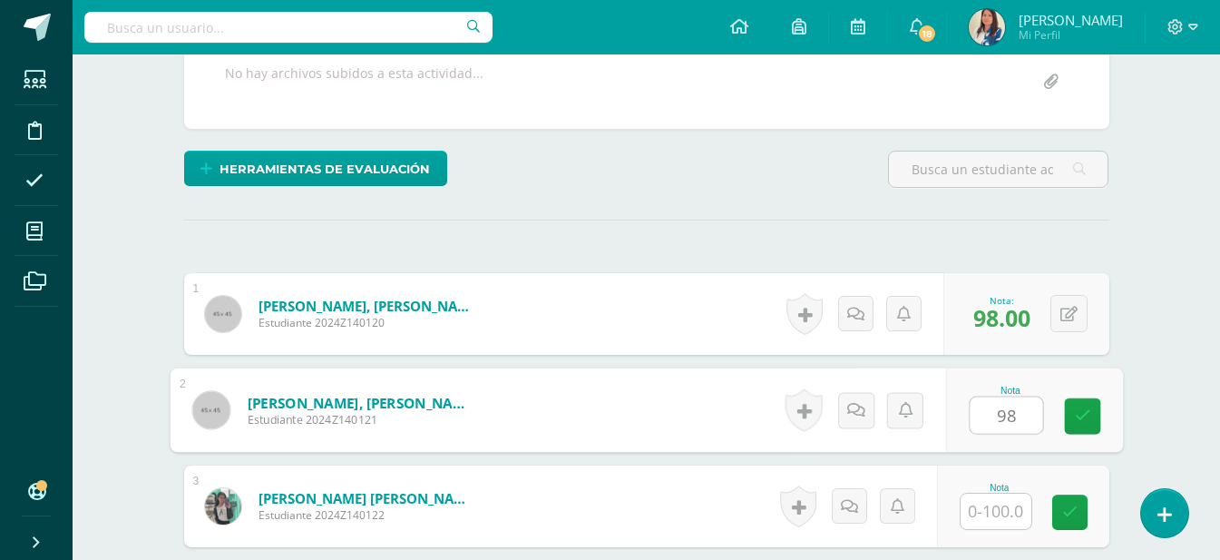
type input "98"
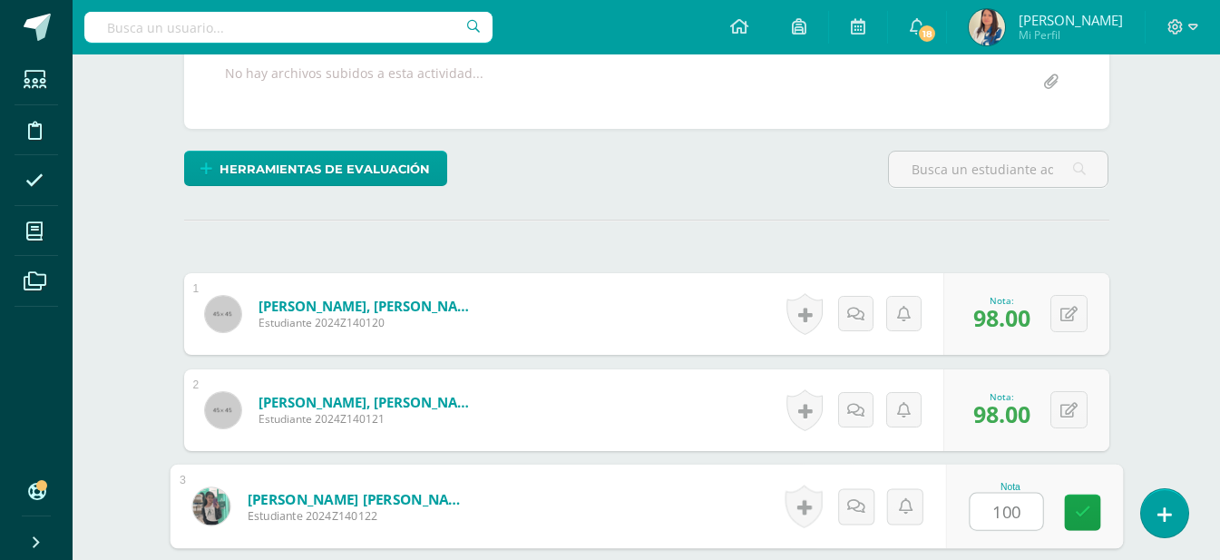
type input "100"
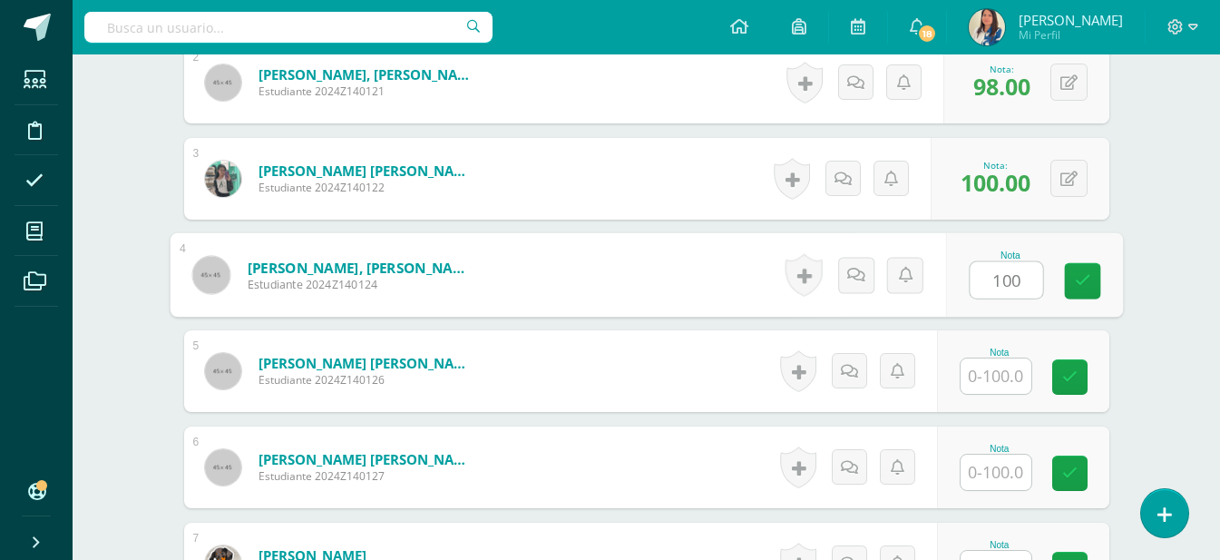
type input "100"
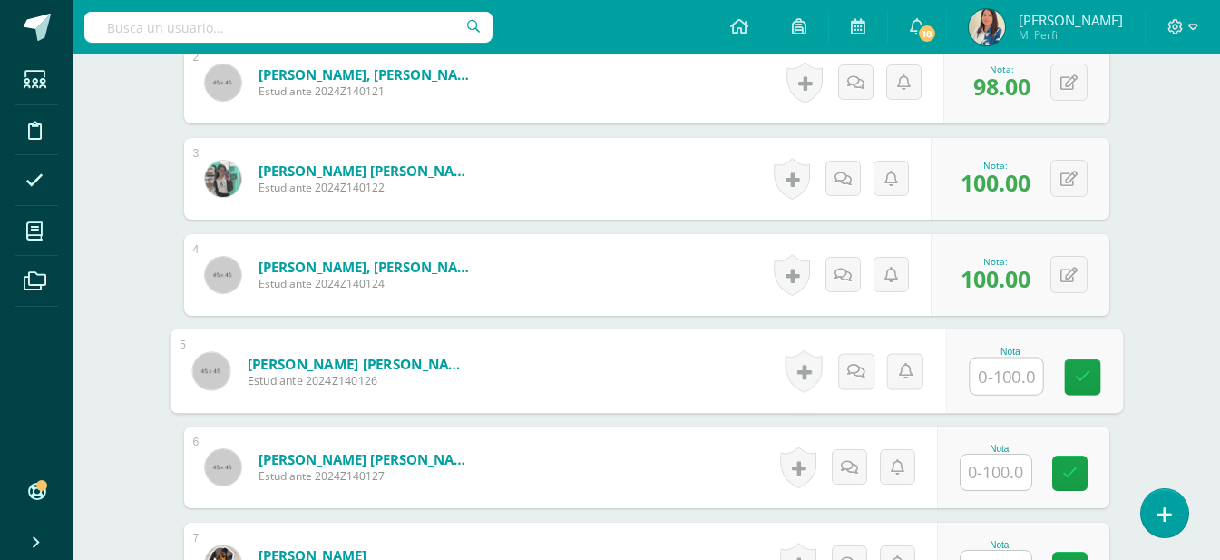
type input "1"
type input "98"
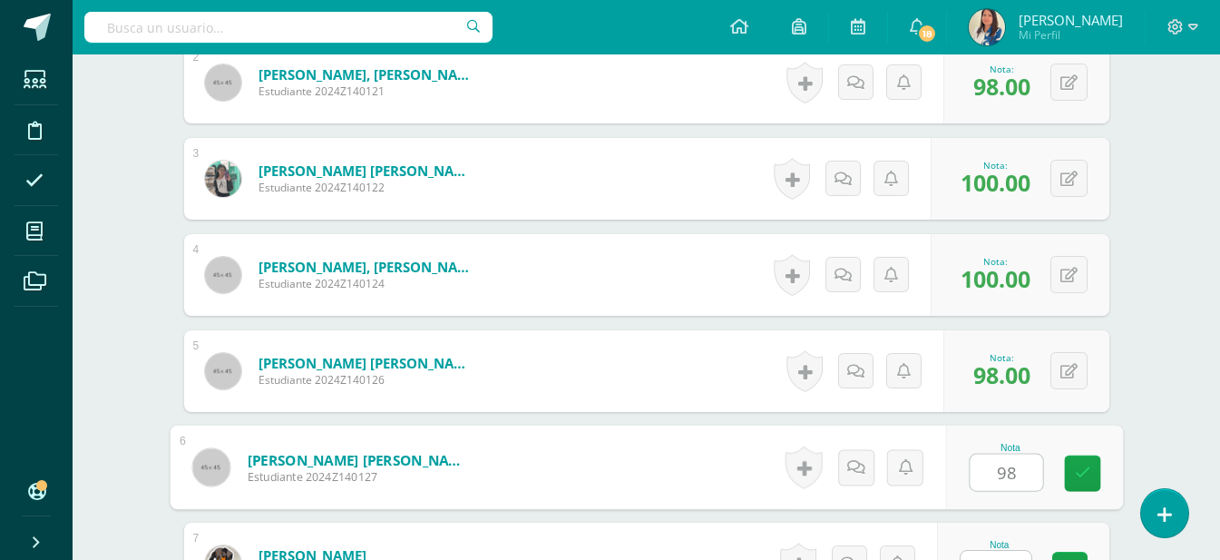
type input "98"
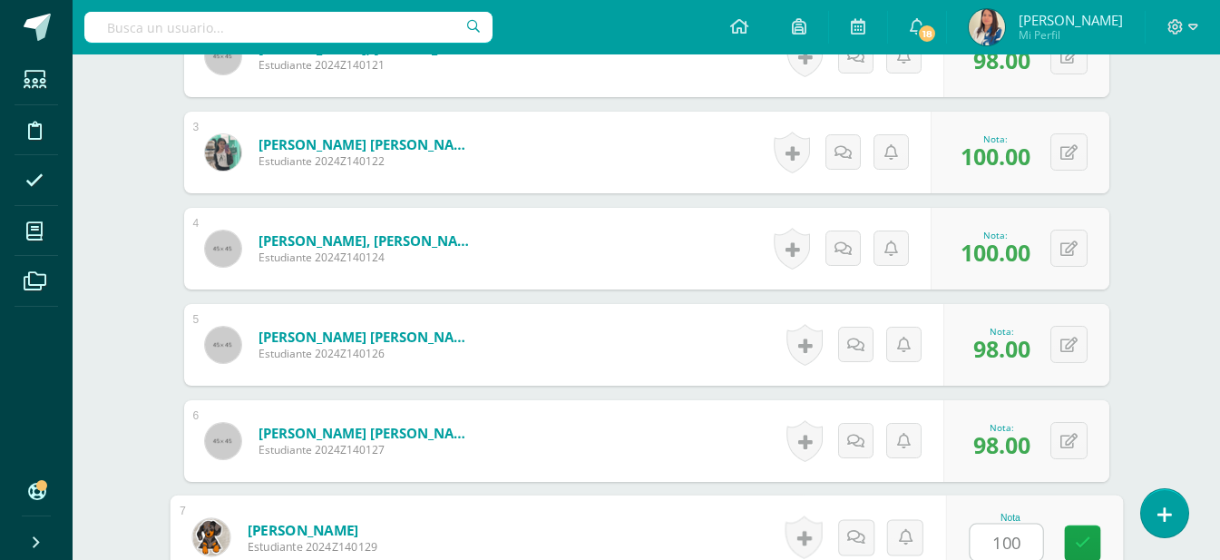
type input "100"
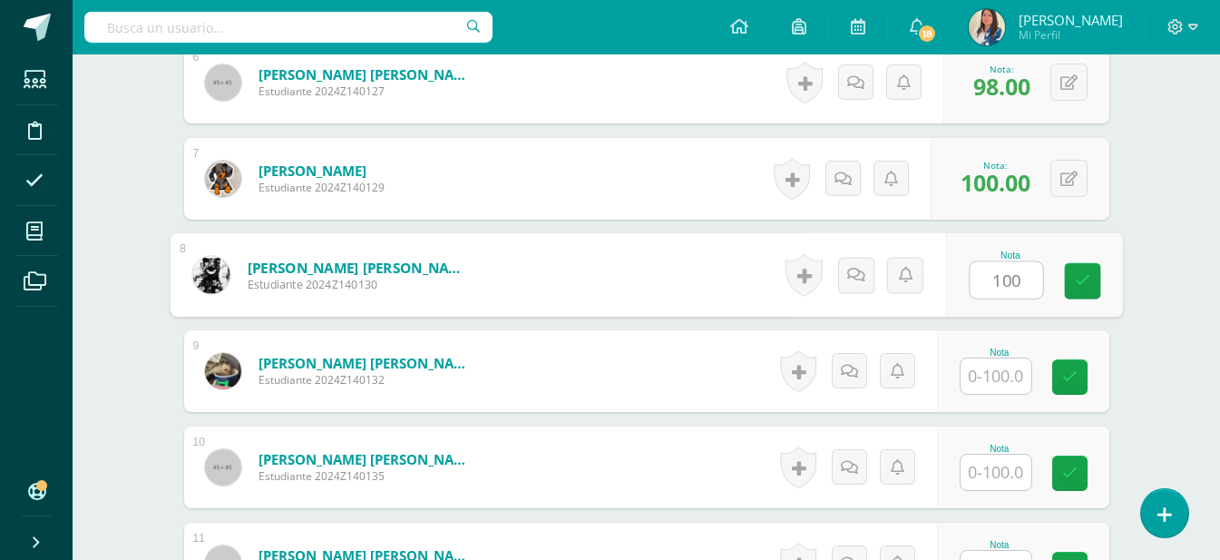
type input "100"
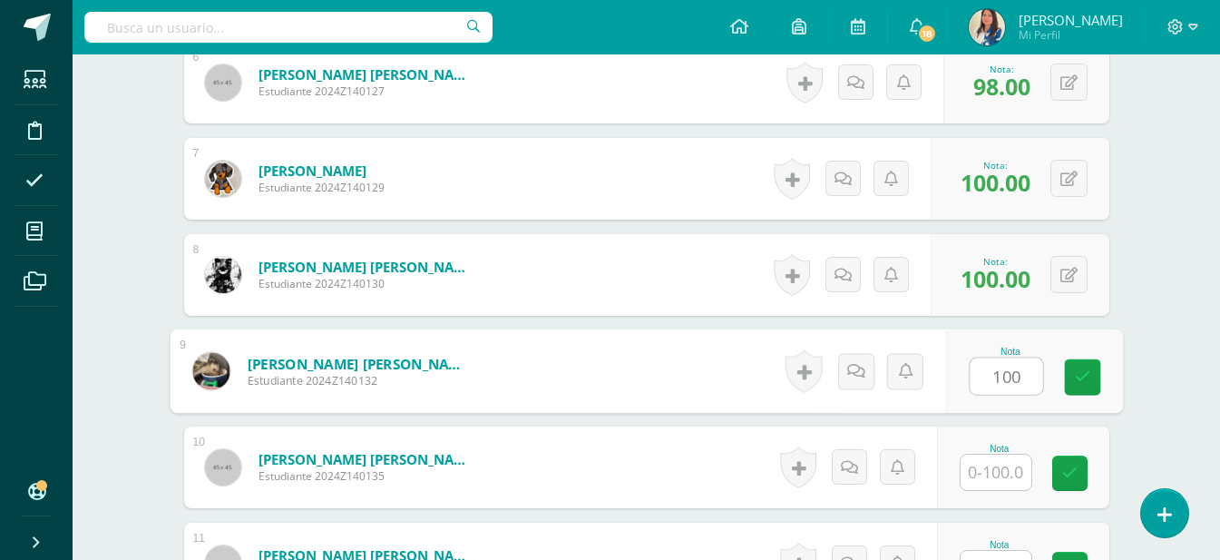
type input "100"
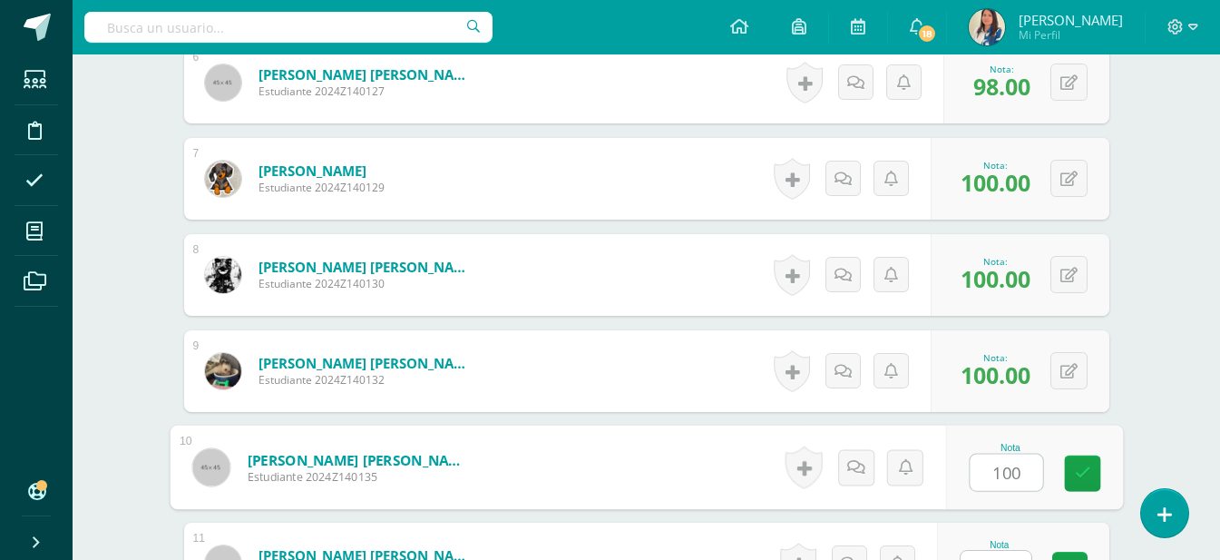
type input "100"
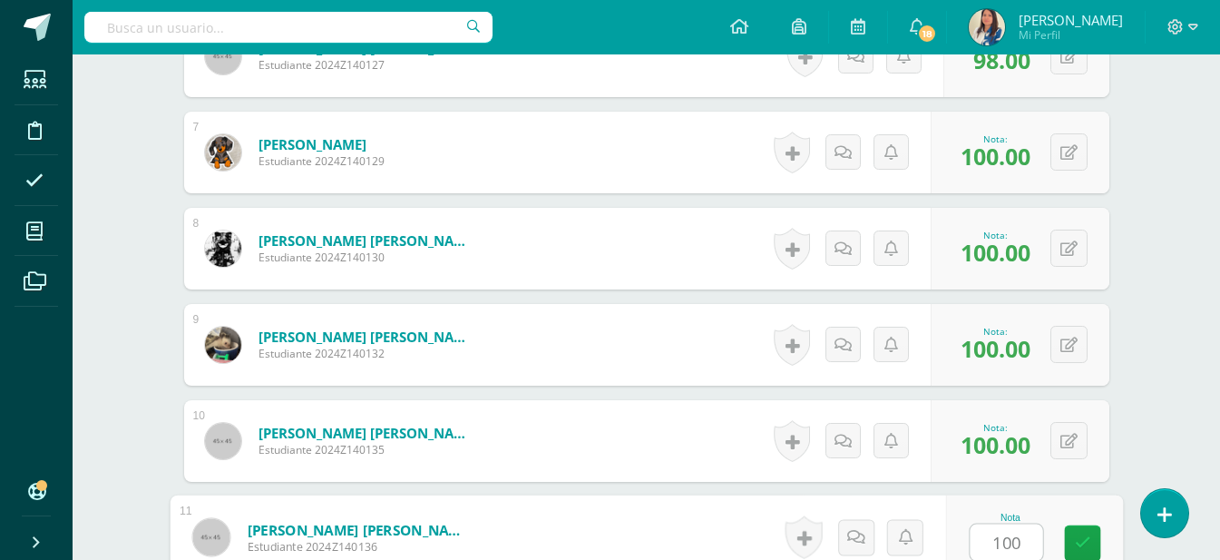
type input "100"
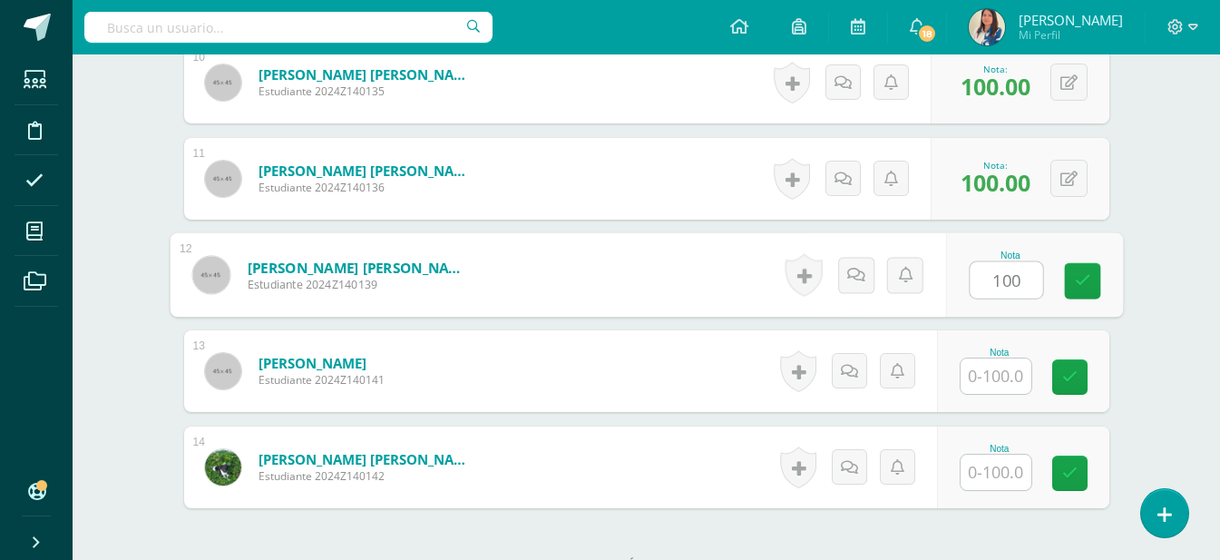
type input "100"
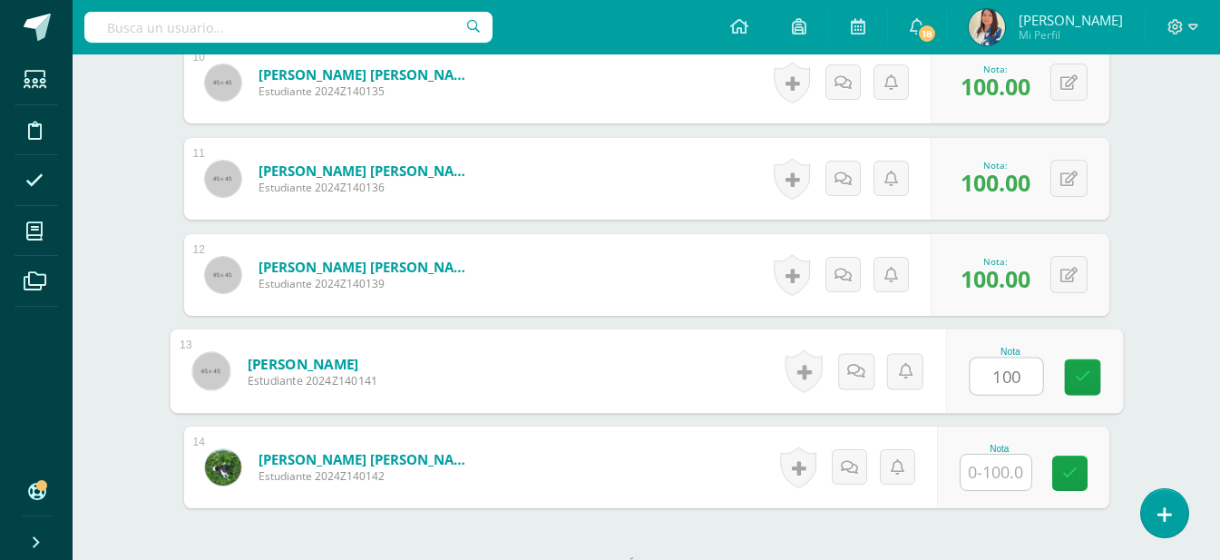
type input "100"
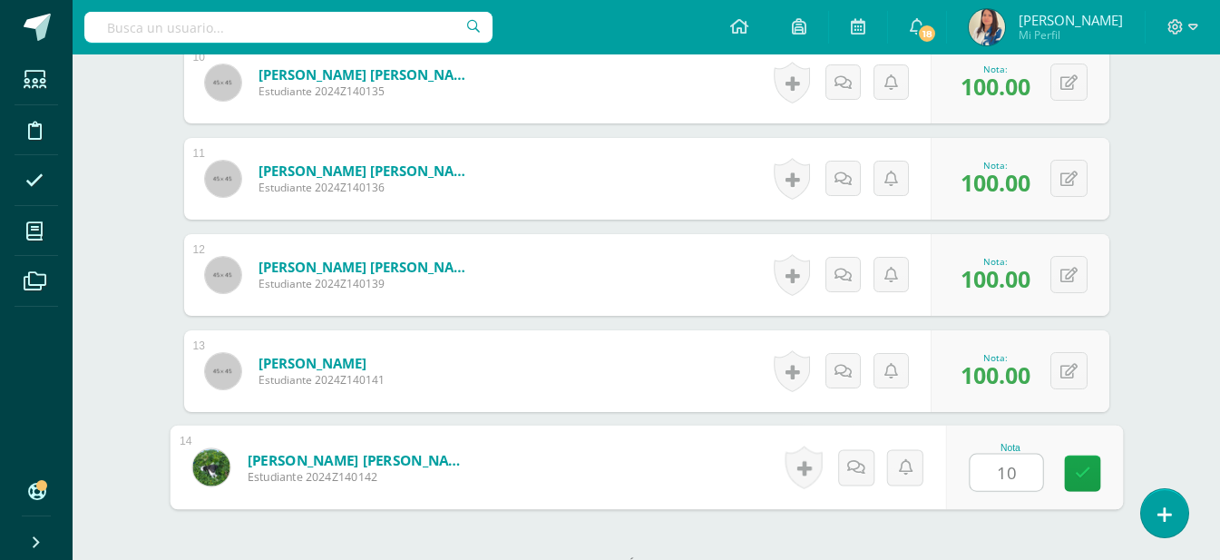
type input "100"
click at [1076, 480] on icon at bounding box center [1082, 472] width 16 height 15
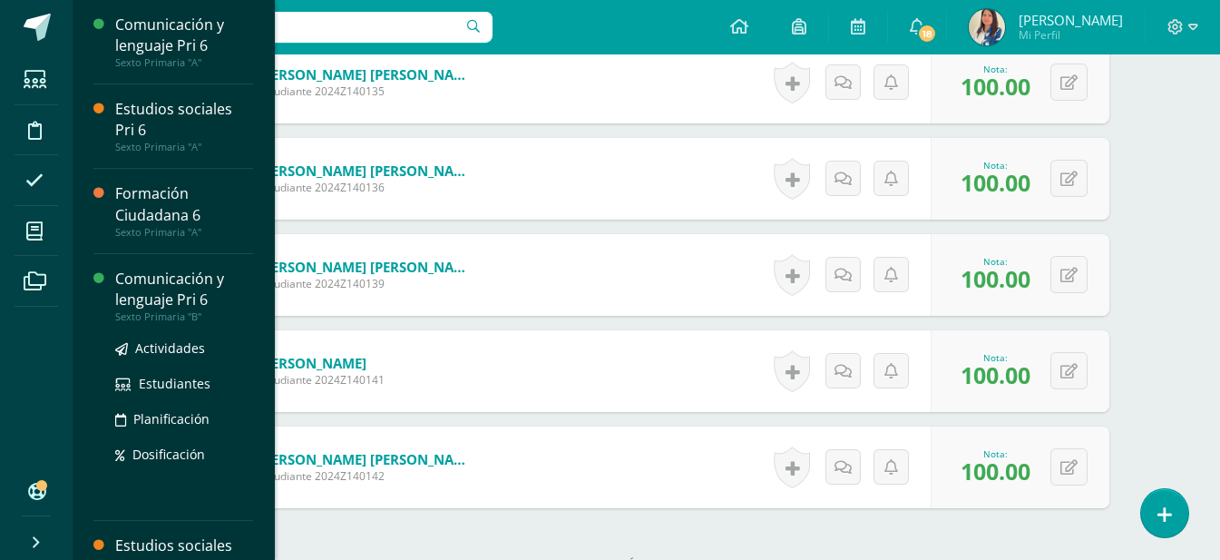
click at [146, 270] on div "Comunicación y lenguaje Pri 6" at bounding box center [184, 289] width 138 height 42
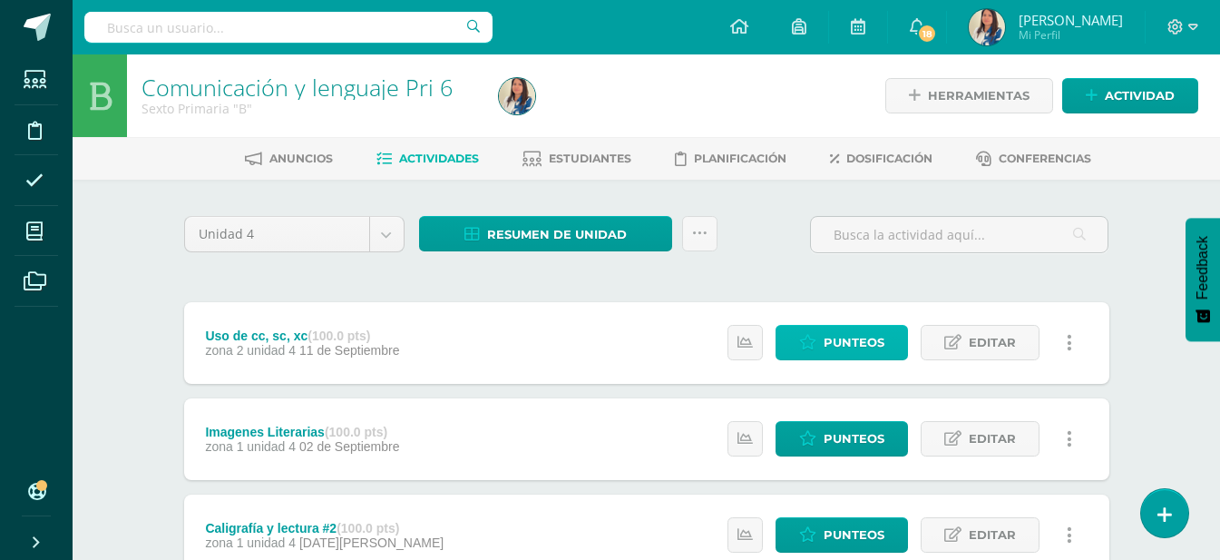
click at [855, 334] on span "Punteos" at bounding box center [853, 343] width 61 height 34
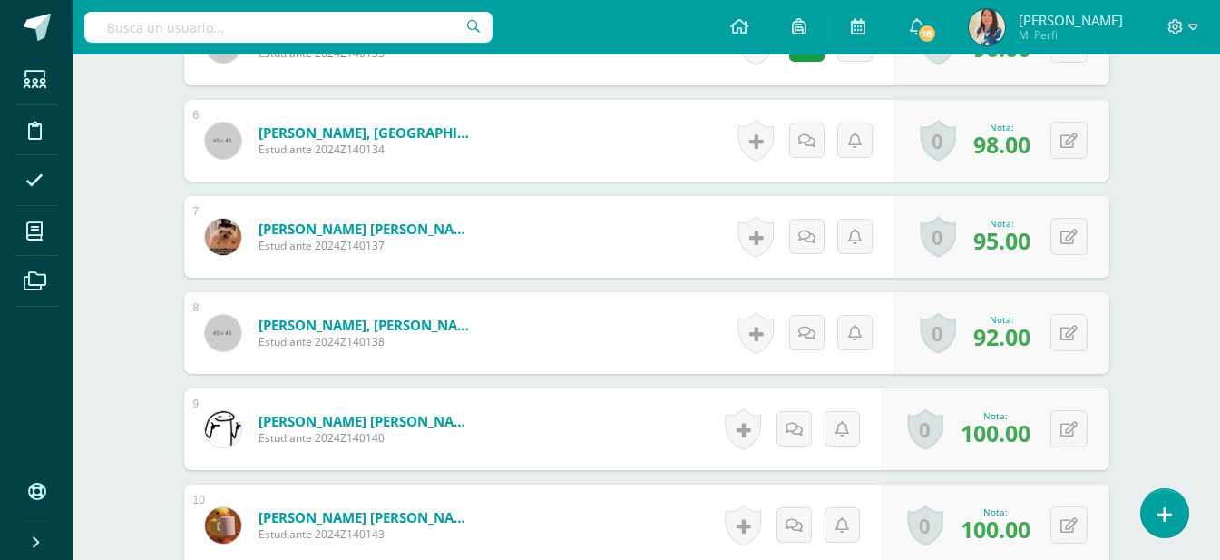
scroll to position [1305, 0]
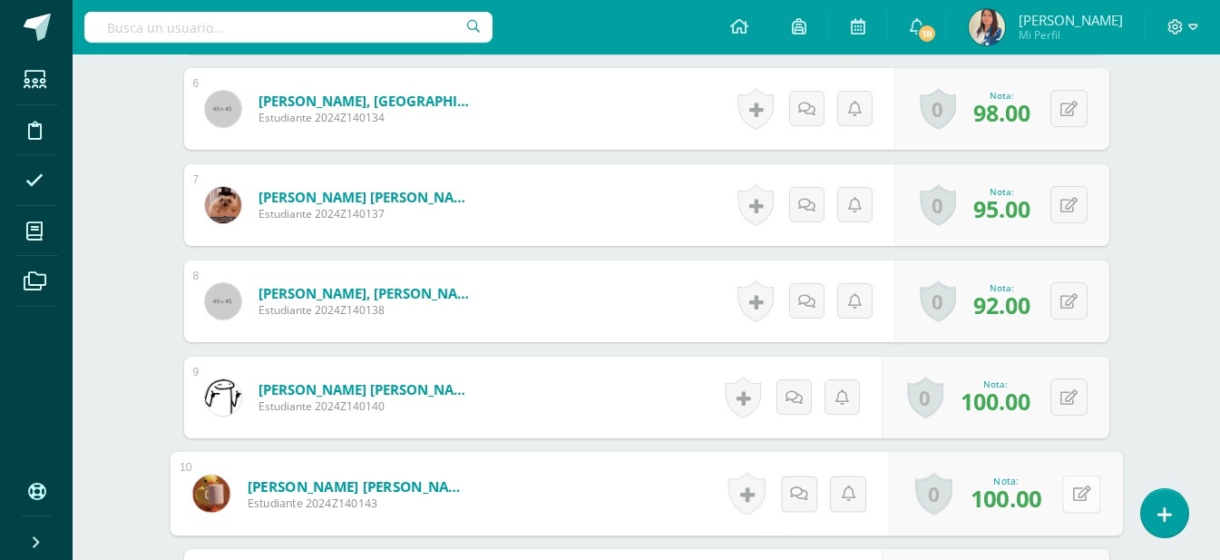
click at [1065, 474] on button at bounding box center [1081, 493] width 38 height 38
click at [1023, 482] on link at bounding box center [1033, 500] width 36 height 36
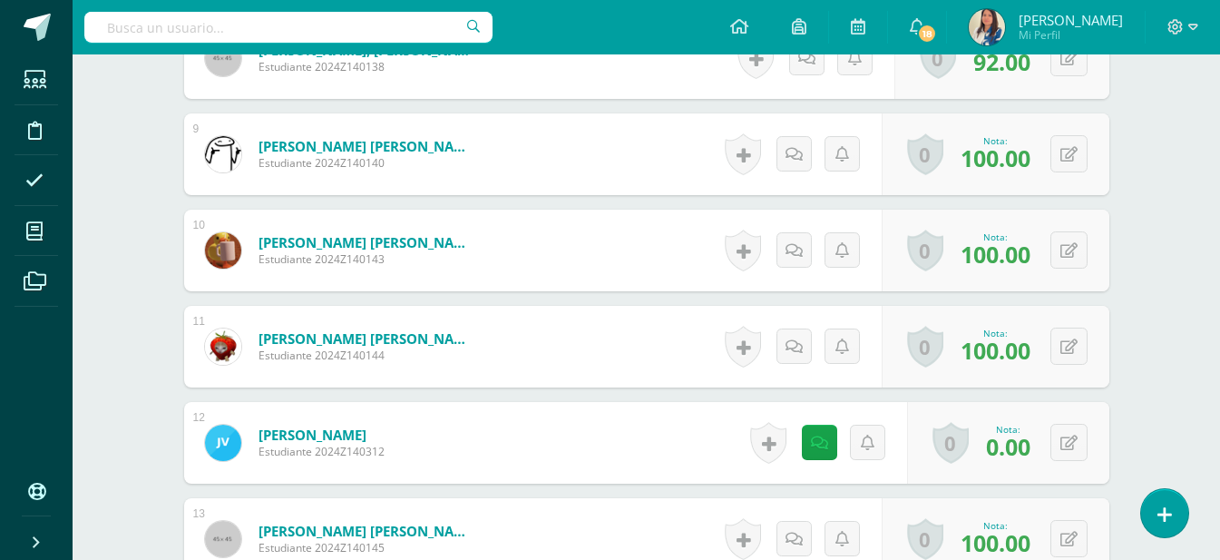
scroll to position [1758, 0]
